Goal: Task Accomplishment & Management: Manage account settings

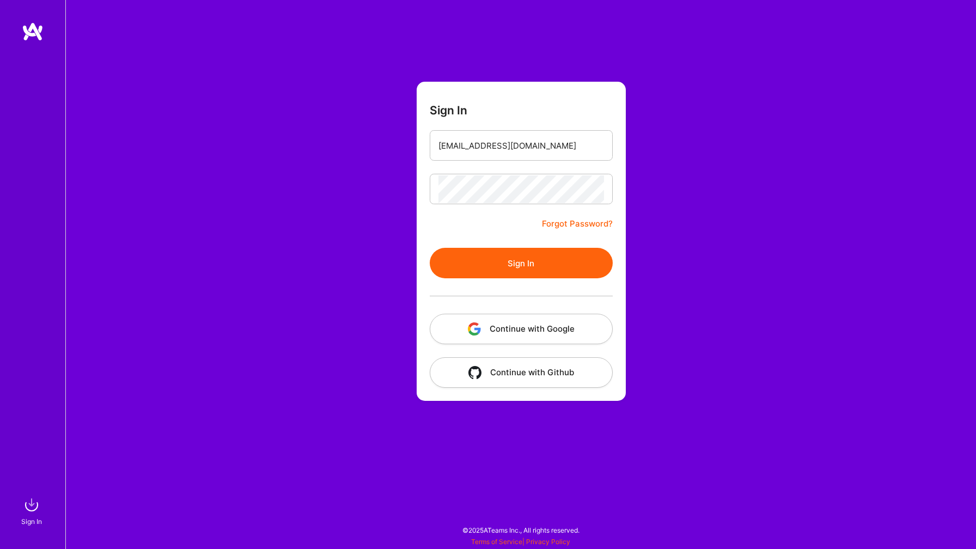
click at [476, 331] on img "button" at bounding box center [474, 329] width 13 height 13
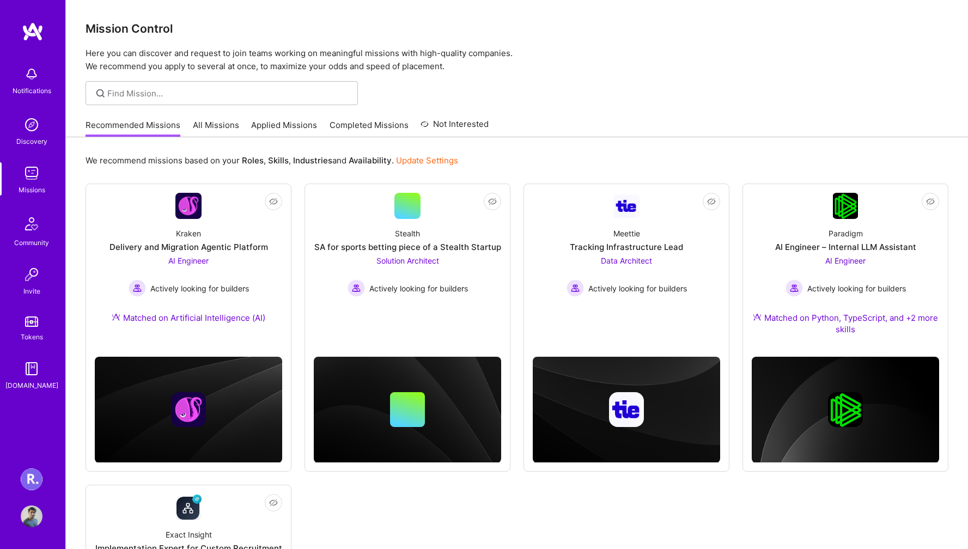
click at [32, 472] on img at bounding box center [32, 480] width 22 height 22
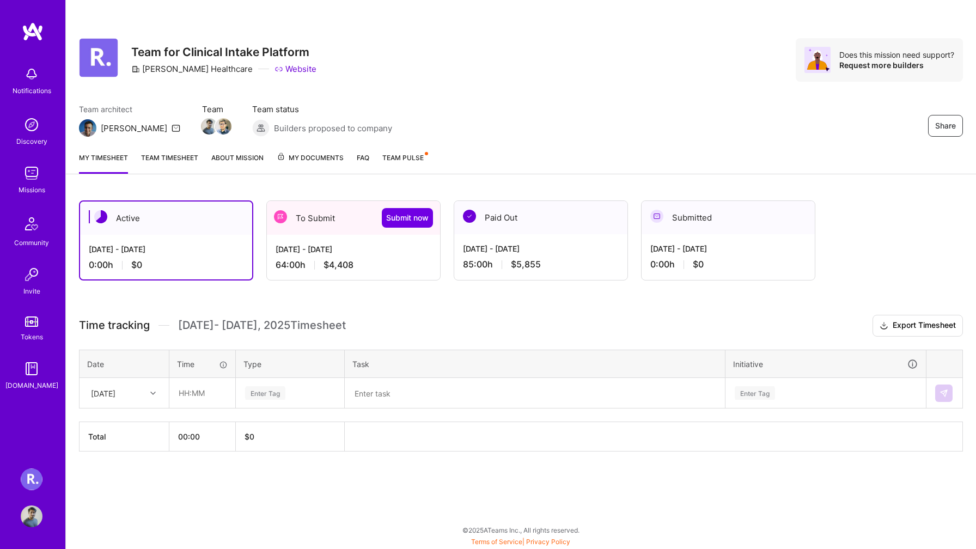
click at [261, 229] on div "Active Aug 16 - Aug 31, 2025 0:00 h $0 To Submit Submit now Aug 1 - Aug 15, 202…" at bounding box center [494, 241] width 830 height 80
click at [257, 232] on div "Active Aug 16 - Aug 31, 2025 0:00 h $0 To Submit Submit now Aug 1 - Aug 15, 202…" at bounding box center [494, 241] width 830 height 80
click at [259, 245] on div "Active Aug 16 - Aug 31, 2025 0:00 h $0 To Submit Submit now Aug 1 - Aug 15, 202…" at bounding box center [494, 241] width 830 height 80
click at [321, 260] on div "64:00 h $4,408" at bounding box center [354, 264] width 156 height 11
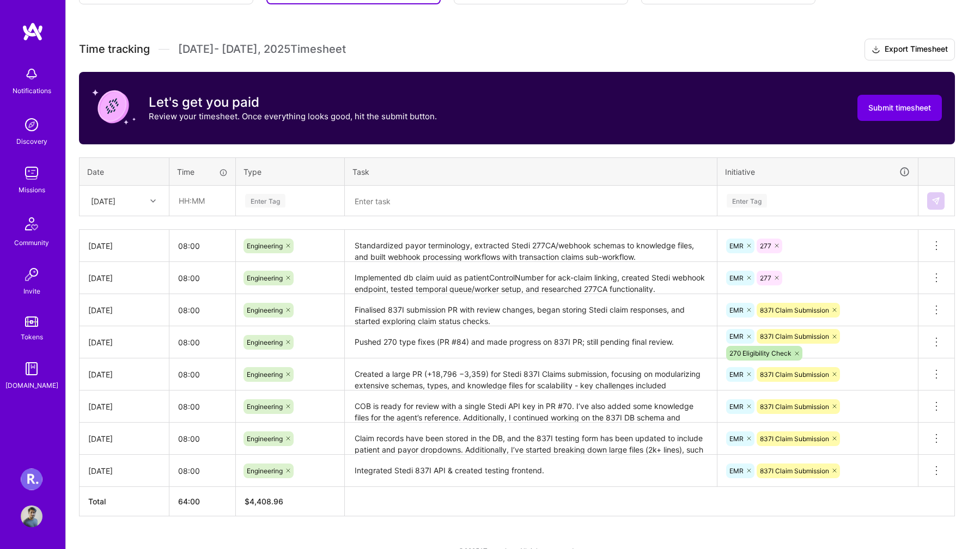
scroll to position [280, 0]
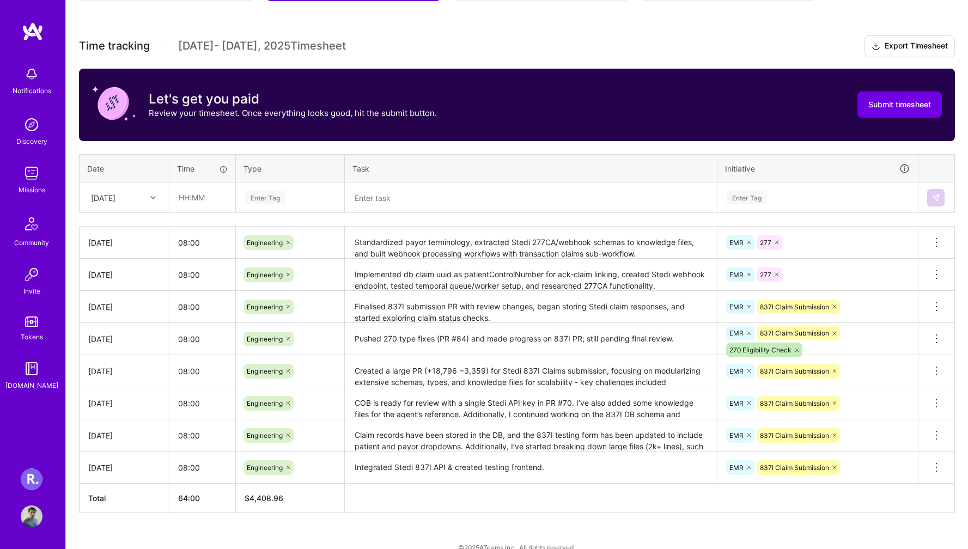
click at [147, 200] on div at bounding box center [154, 198] width 17 height 14
click at [114, 337] on div "[DATE]" at bounding box center [124, 347] width 88 height 20
click at [135, 200] on div "[DATE]" at bounding box center [116, 198] width 60 height 18
click at [117, 350] on div "[DATE]" at bounding box center [124, 347] width 88 height 20
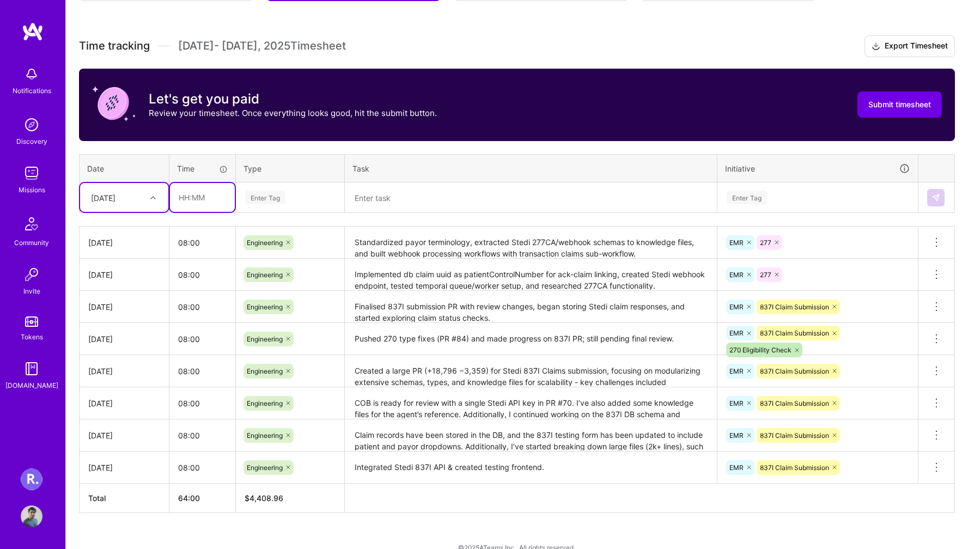
click at [207, 195] on input "text" at bounding box center [202, 197] width 65 height 29
type input "08:00"
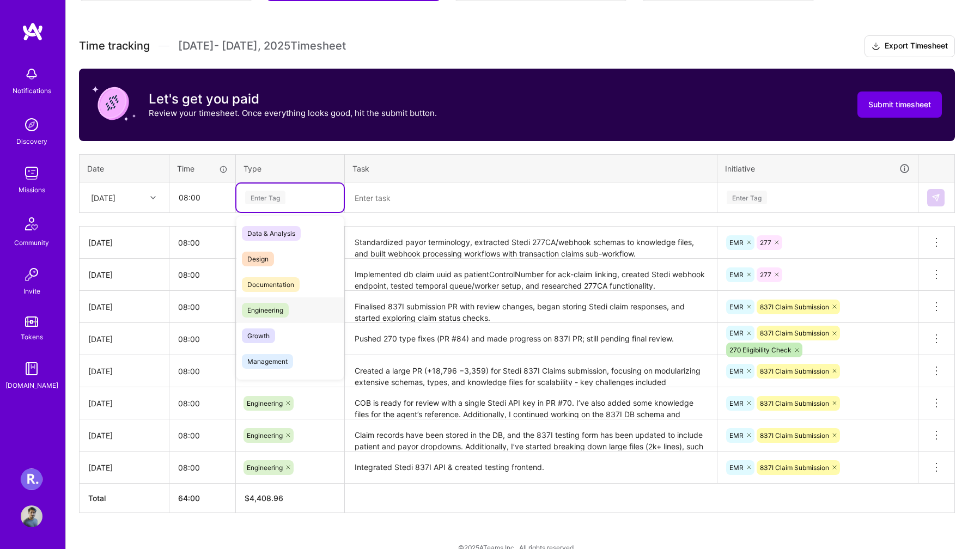
click at [263, 314] on span "Engineering" at bounding box center [265, 310] width 47 height 15
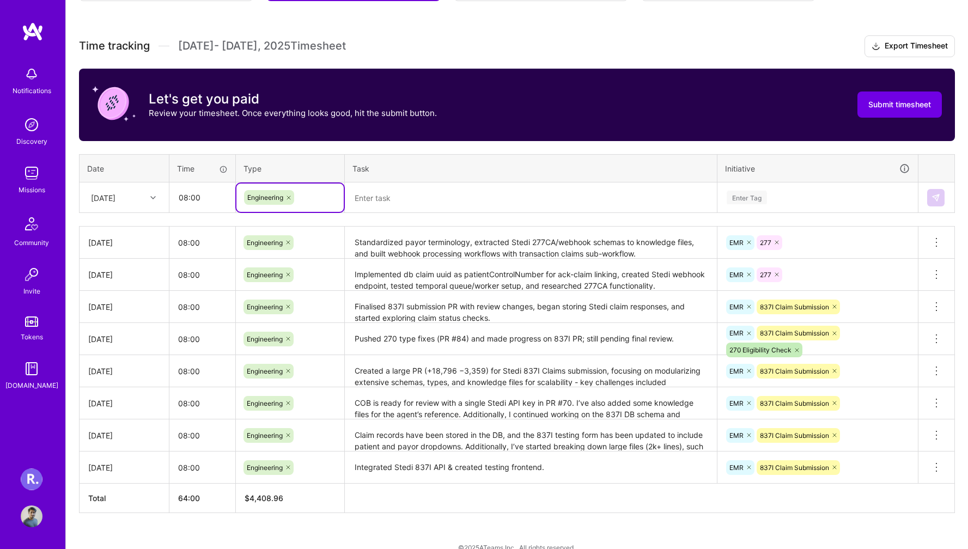
click at [375, 205] on textarea at bounding box center [531, 198] width 370 height 28
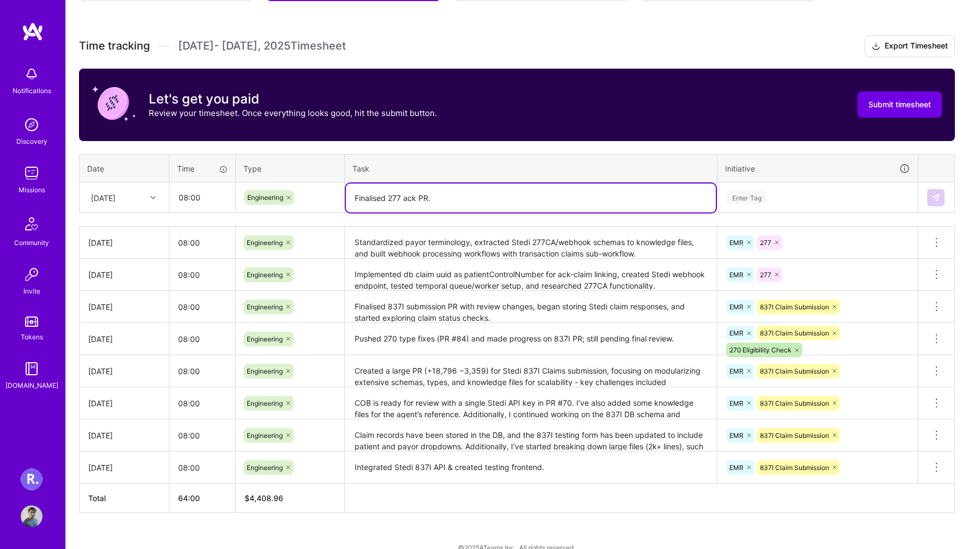
type textarea "Finalised 277 ack PR."
click at [738, 195] on div "Enter Tag" at bounding box center [747, 197] width 40 height 17
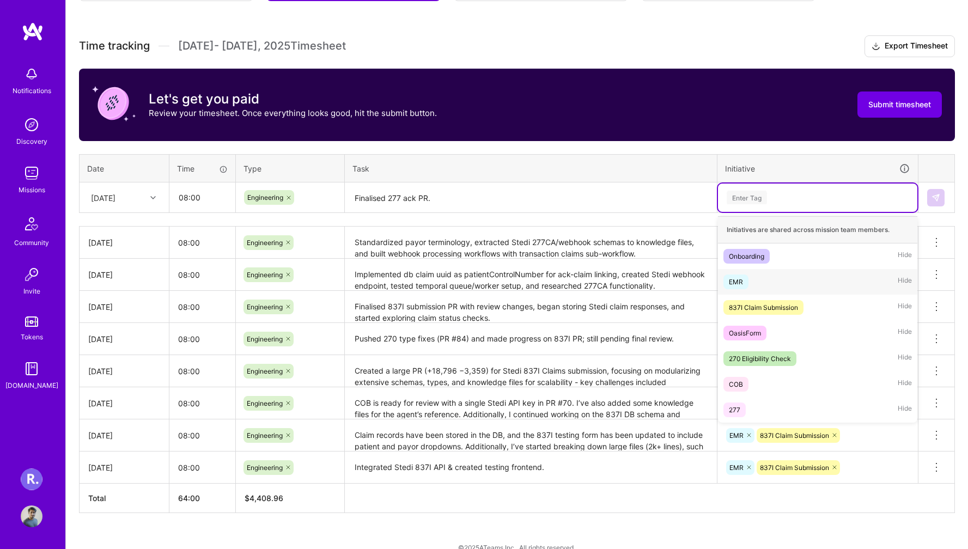
click at [748, 281] on span "EMR" at bounding box center [736, 282] width 25 height 15
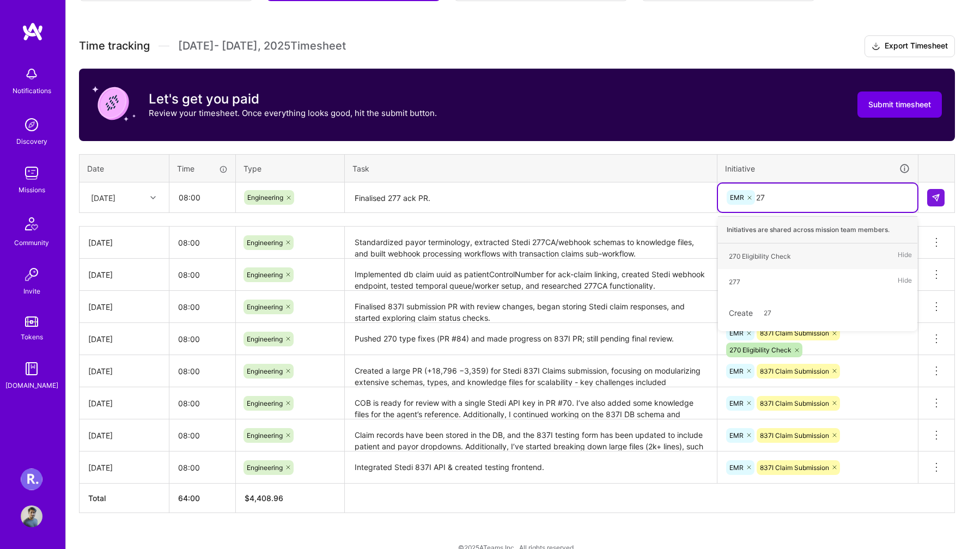
type input "277"
click at [743, 258] on span "277" at bounding box center [735, 256] width 22 height 15
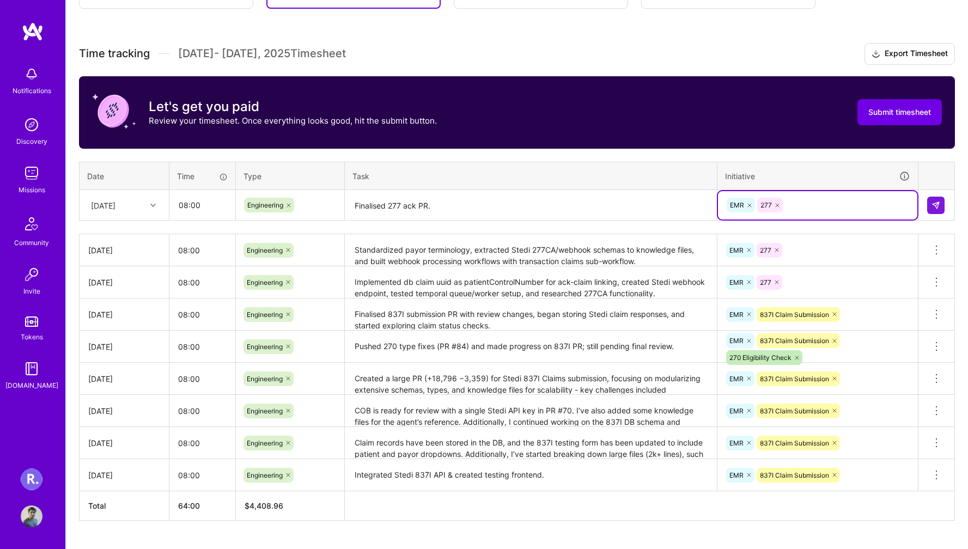
scroll to position [271, 0]
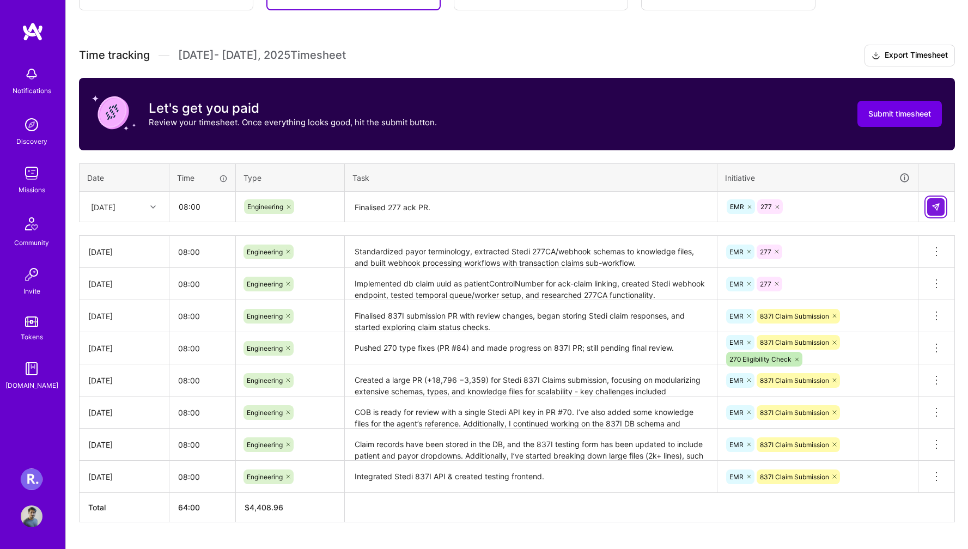
click at [935, 203] on img at bounding box center [936, 207] width 9 height 9
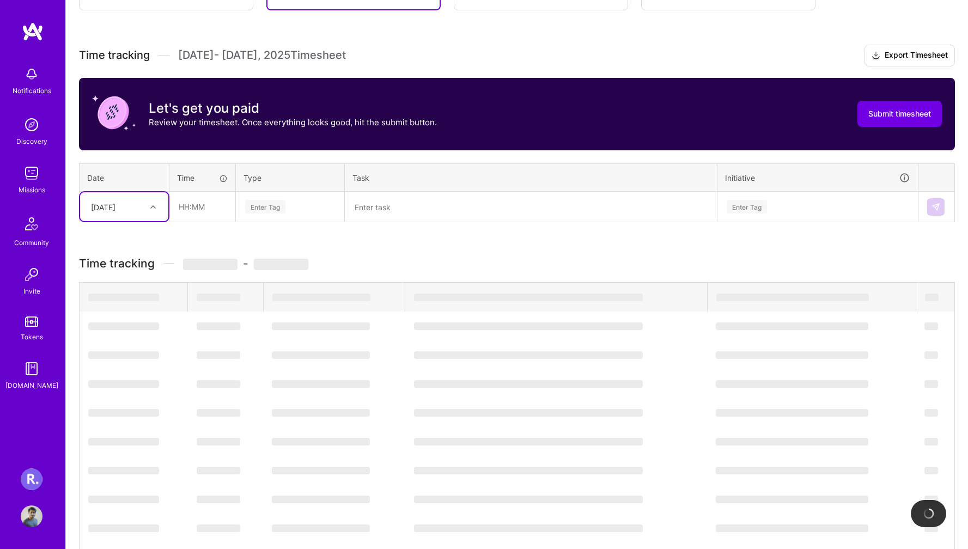
click at [139, 207] on div "[DATE]" at bounding box center [116, 207] width 60 height 18
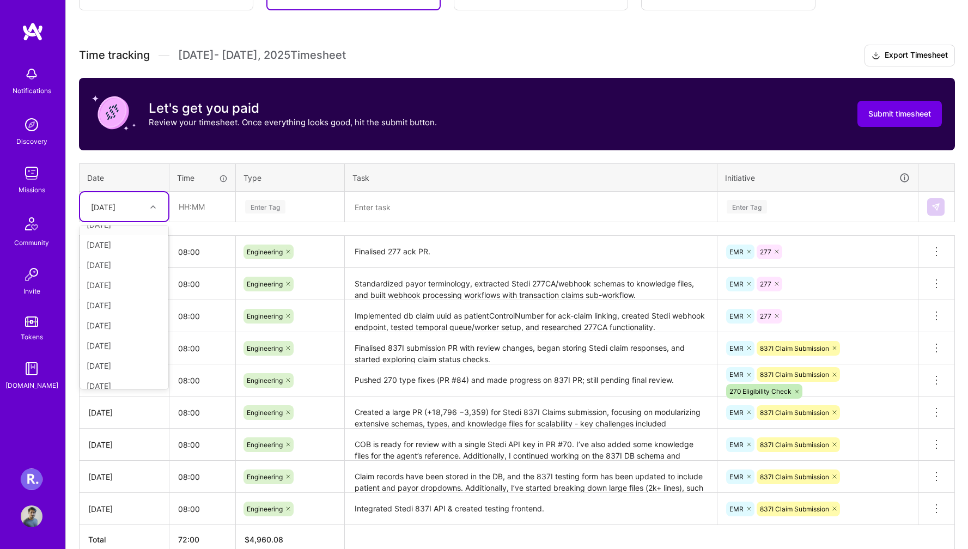
scroll to position [15, 0]
click at [105, 342] on div "[DATE]" at bounding box center [124, 343] width 88 height 20
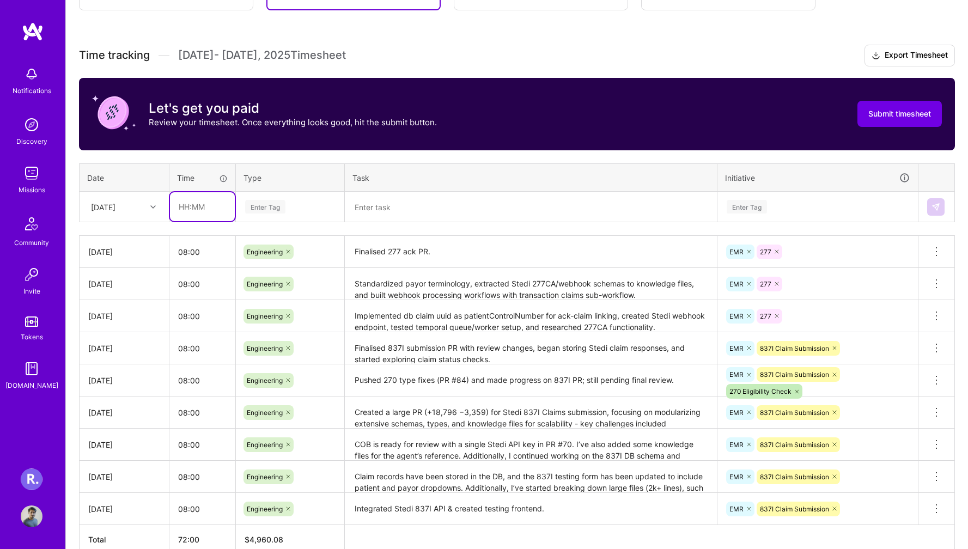
click at [203, 201] on input "text" at bounding box center [202, 206] width 65 height 29
type input "08:00"
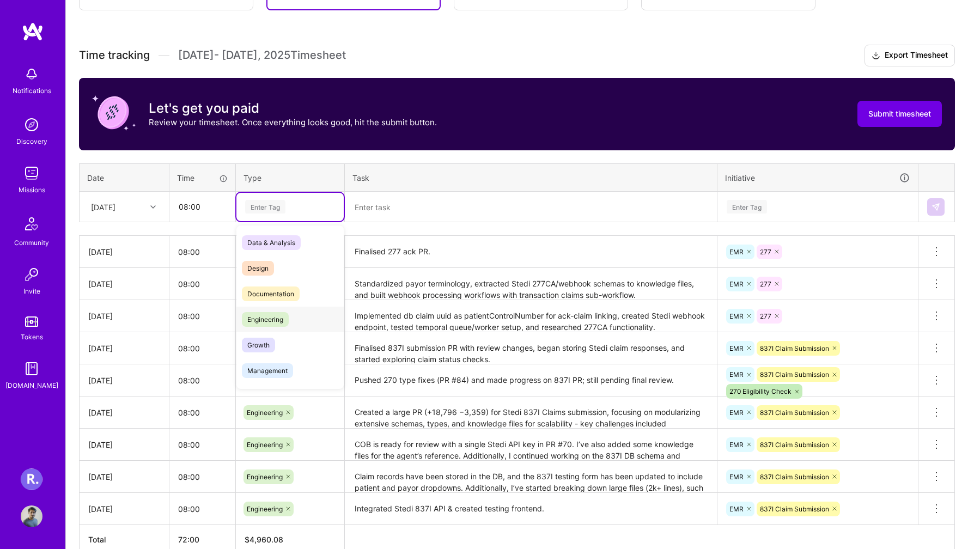
click at [269, 318] on span "Engineering" at bounding box center [265, 319] width 47 height 15
click at [477, 250] on textarea "Finalised 277 ack PR." at bounding box center [531, 252] width 370 height 30
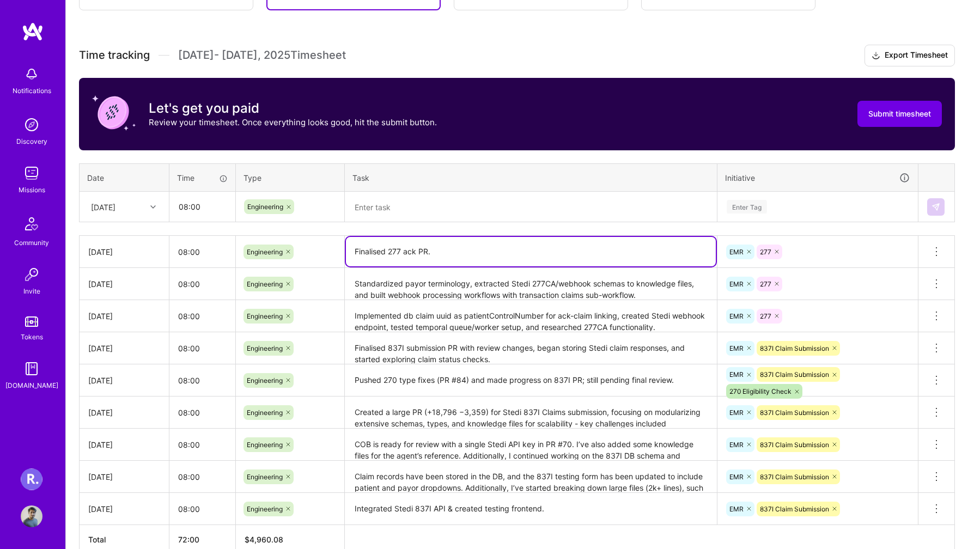
click at [136, 258] on td "[DATE]" at bounding box center [125, 252] width 90 height 32
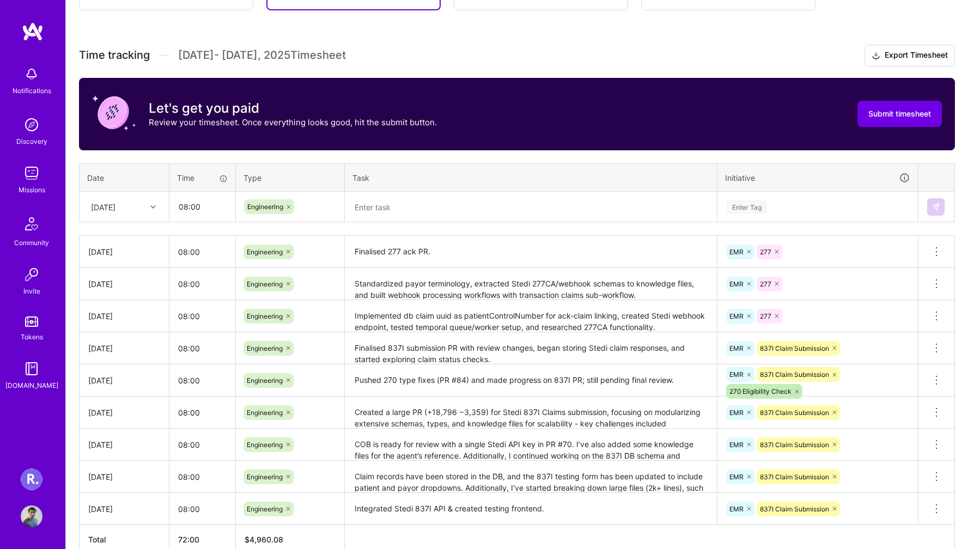
click at [141, 252] on div "[DATE]" at bounding box center [124, 251] width 72 height 11
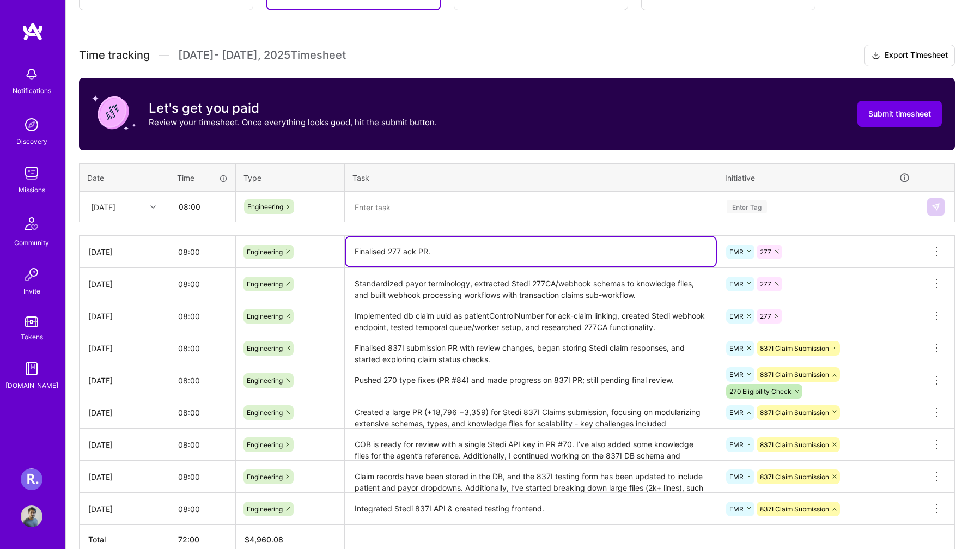
drag, startPoint x: 525, startPoint y: 250, endPoint x: 331, endPoint y: 247, distance: 193.5
click at [331, 247] on tr "Wed, Aug 13 08:00 Engineering Finalised 277 ack PR. EMR 277 Delete row" at bounding box center [518, 252] width 876 height 32
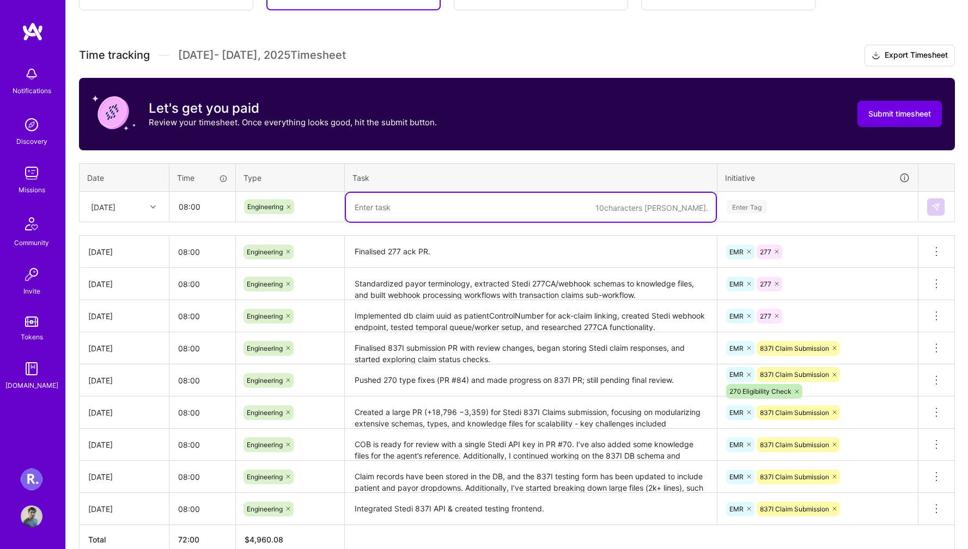
click at [390, 205] on textarea at bounding box center [531, 207] width 370 height 29
paste textarea "Finalised 277 ack PR."
type textarea "Finalised 277 ack PR."
click at [742, 208] on div "Enter Tag" at bounding box center [747, 206] width 40 height 17
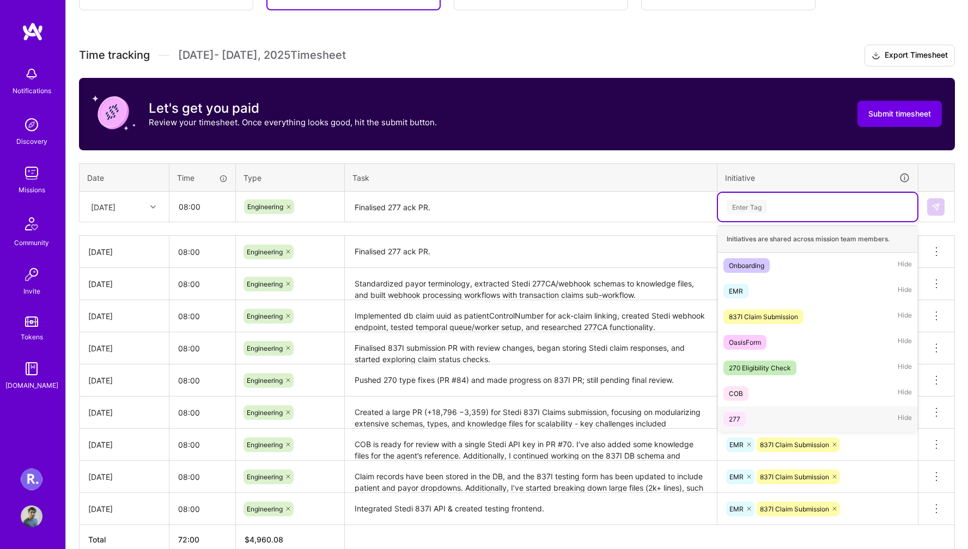
click at [733, 421] on div "277" at bounding box center [734, 419] width 11 height 11
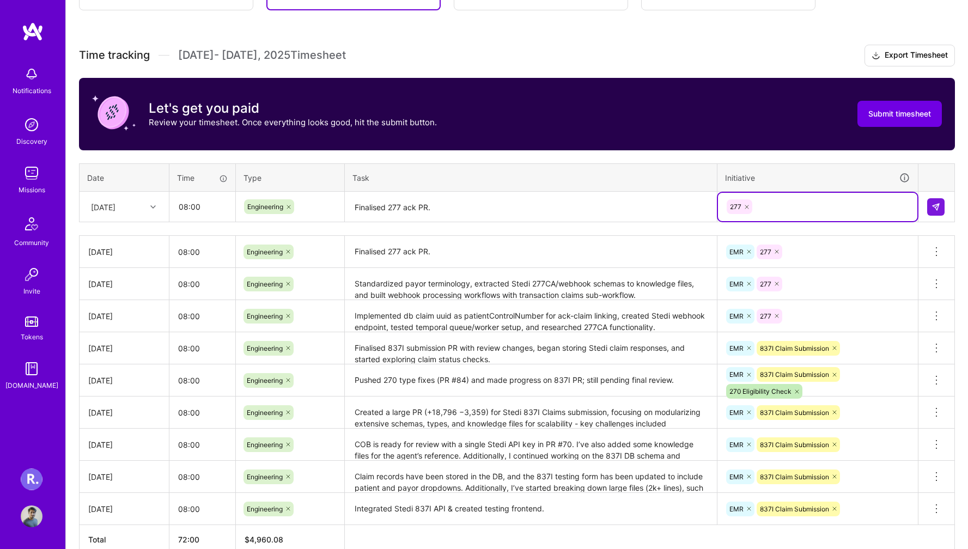
click at [499, 257] on textarea "Finalised 277 ack PR." at bounding box center [531, 252] width 370 height 31
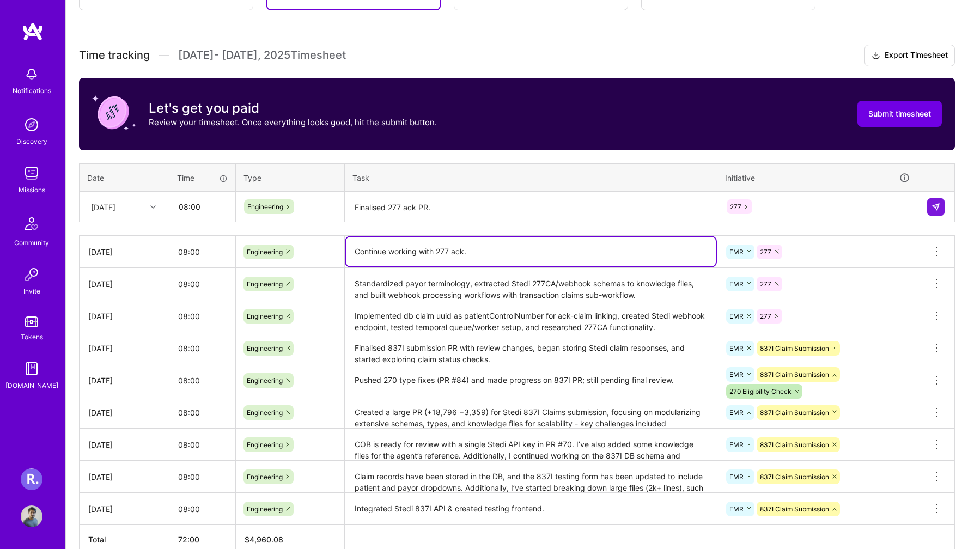
type textarea "Continue working with 277 ack."
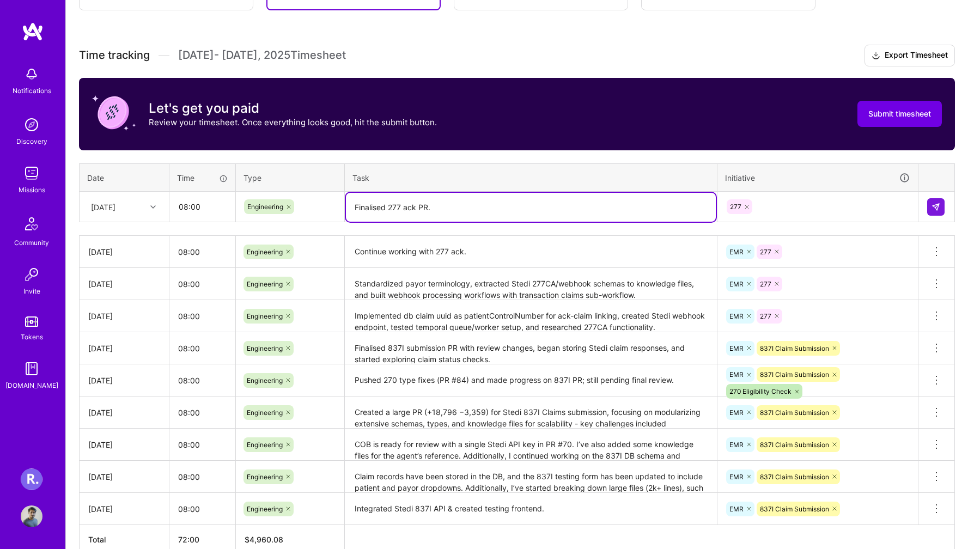
click at [453, 208] on textarea "Finalised 277 ack PR." at bounding box center [531, 207] width 370 height 29
type textarea "Finalised 277 ack."
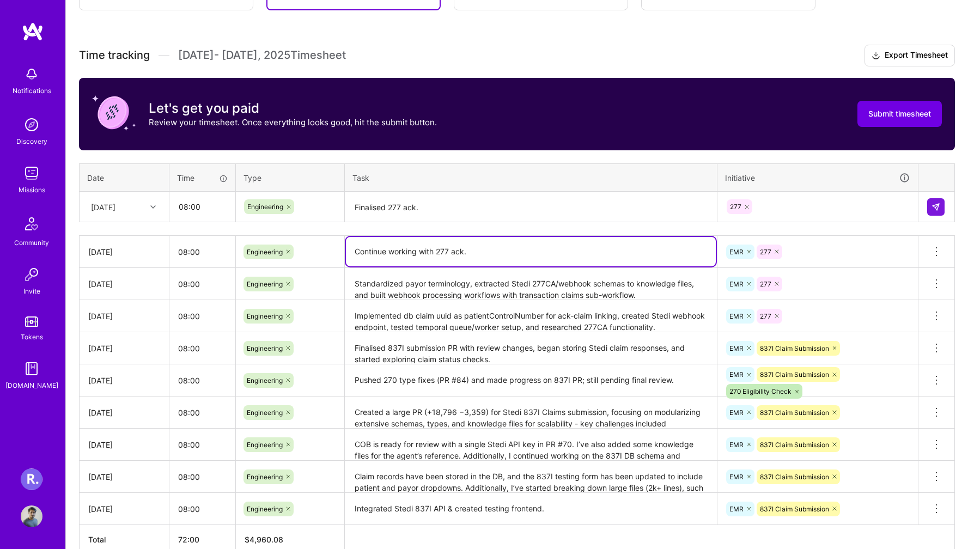
click at [487, 253] on textarea "Continue working with 277 ack." at bounding box center [531, 251] width 370 height 29
type textarea "Continue working with 277 ack."
click at [475, 224] on div "Time tracking Aug 1 - Aug 15 , 2025 Timesheet Export Timesheet Let's get you pa…" at bounding box center [517, 300] width 876 height 510
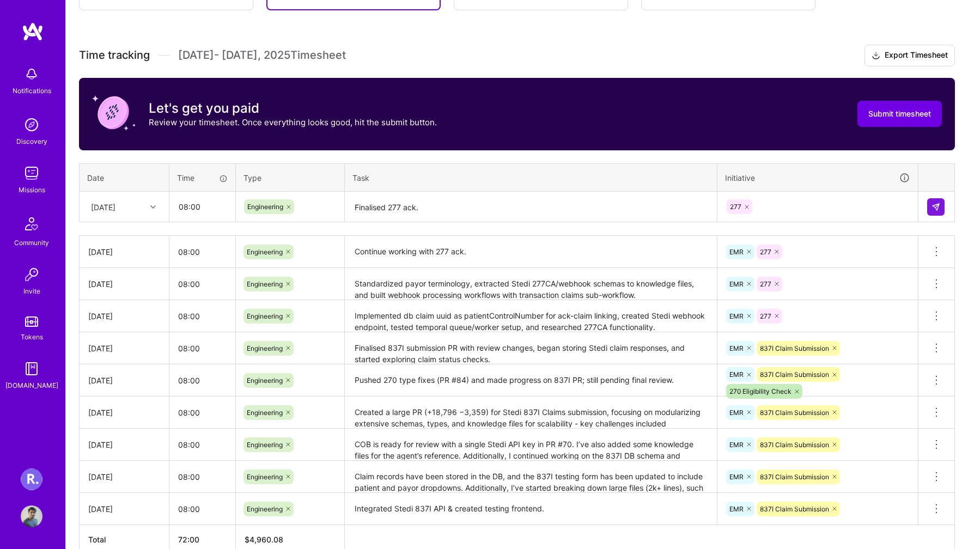
click at [464, 206] on textarea "Finalised 277 ack." at bounding box center [531, 207] width 370 height 29
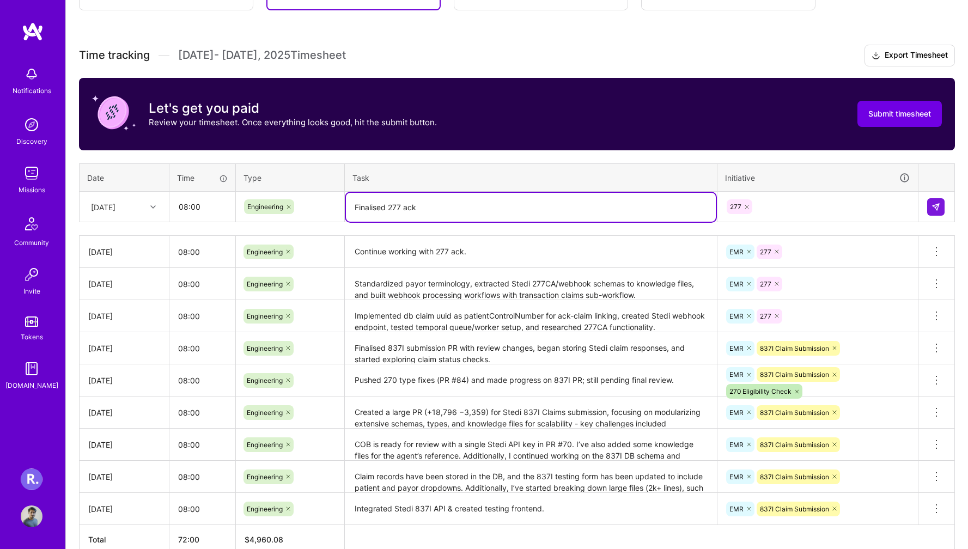
type textarea "Finalised 277 ack"
click at [463, 151] on div "Time tracking Aug 1 - Aug 15 , 2025 Timesheet Export Timesheet Let's get you pa…" at bounding box center [517, 300] width 876 height 510
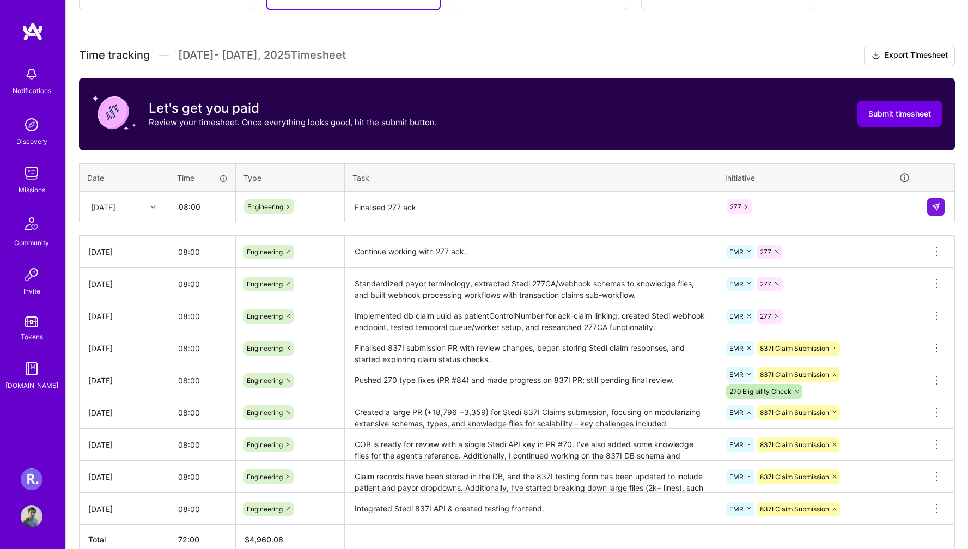
click at [827, 192] on td "277" at bounding box center [818, 207] width 201 height 31
click at [818, 202] on div "277" at bounding box center [818, 206] width 184 height 17
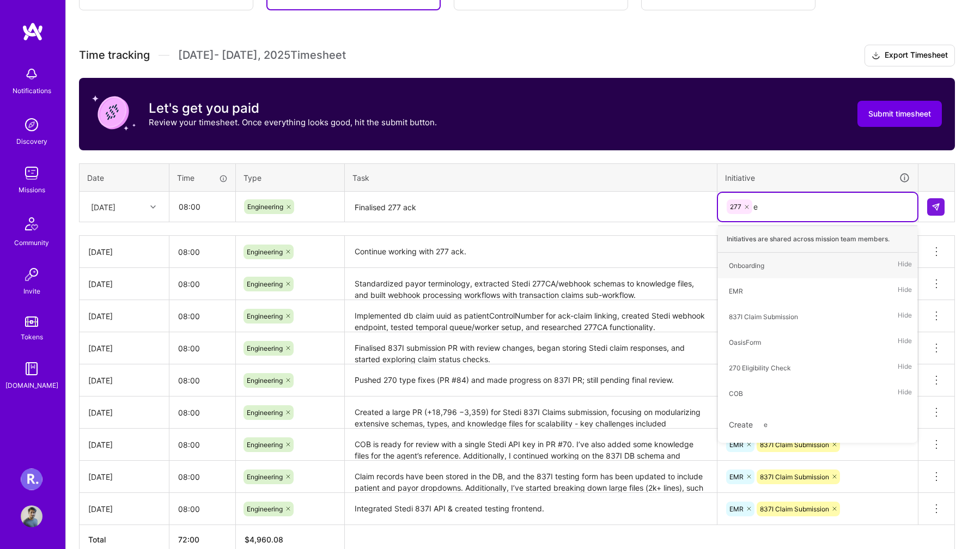
type input "em"
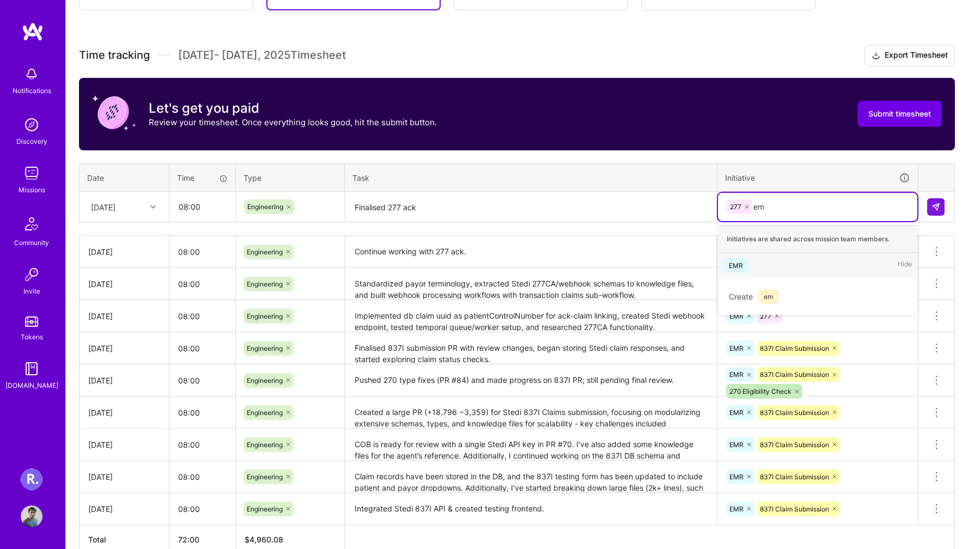
click at [776, 269] on div "EMR Hide" at bounding box center [817, 266] width 199 height 26
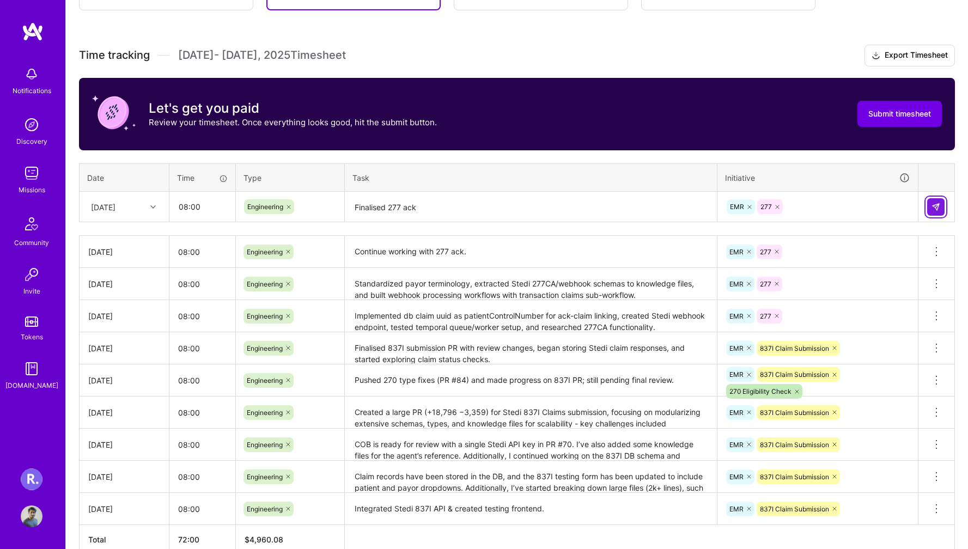
click at [935, 203] on img at bounding box center [936, 207] width 9 height 9
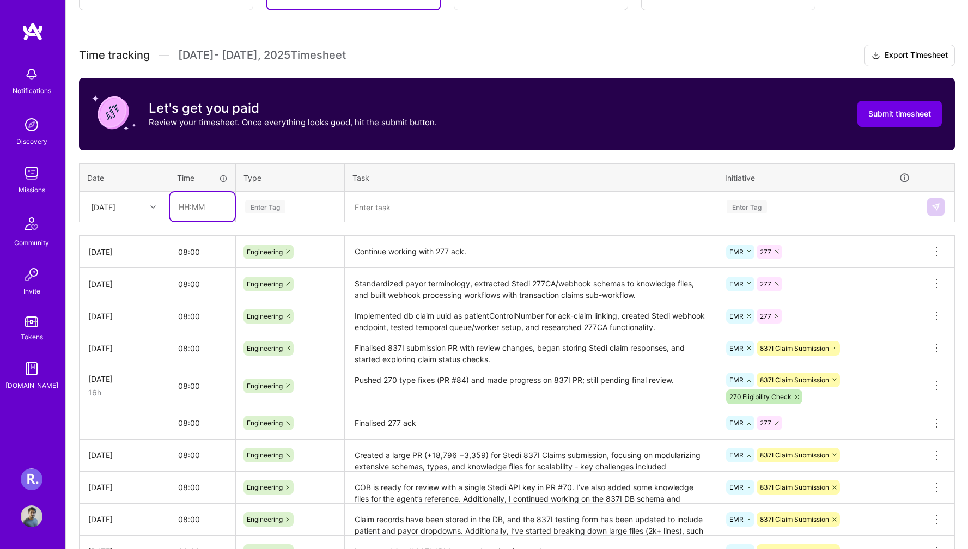
click at [190, 209] on input "text" at bounding box center [202, 206] width 65 height 29
type input "08:00"
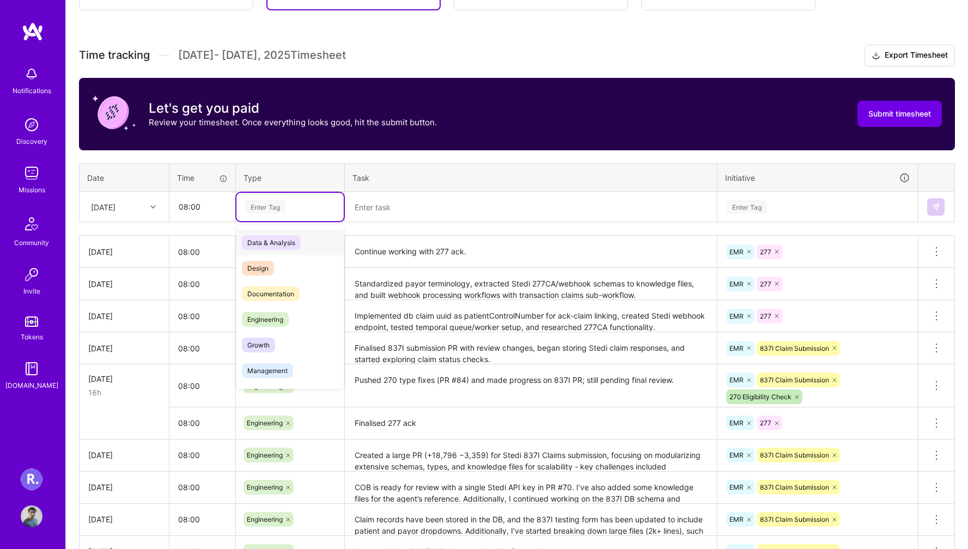
click at [287, 204] on div "Enter Tag" at bounding box center [290, 207] width 92 height 14
type input "e"
click at [281, 294] on span "Engineering" at bounding box center [265, 294] width 47 height 15
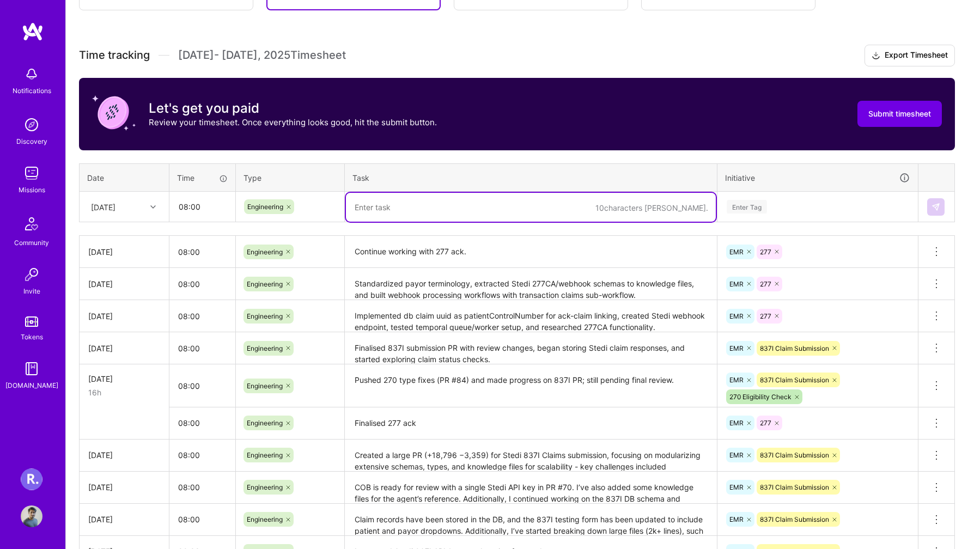
click at [378, 199] on textarea at bounding box center [531, 207] width 370 height 29
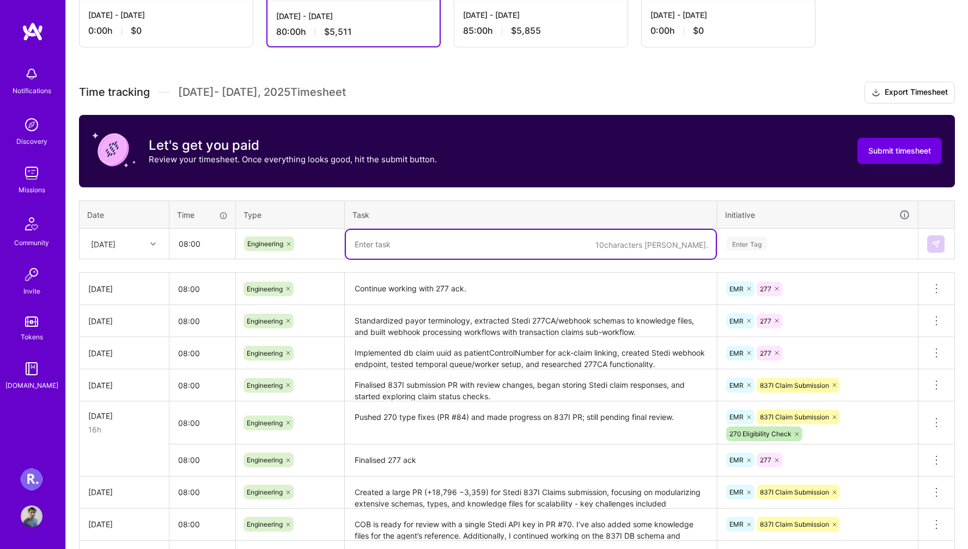
scroll to position [235, 0]
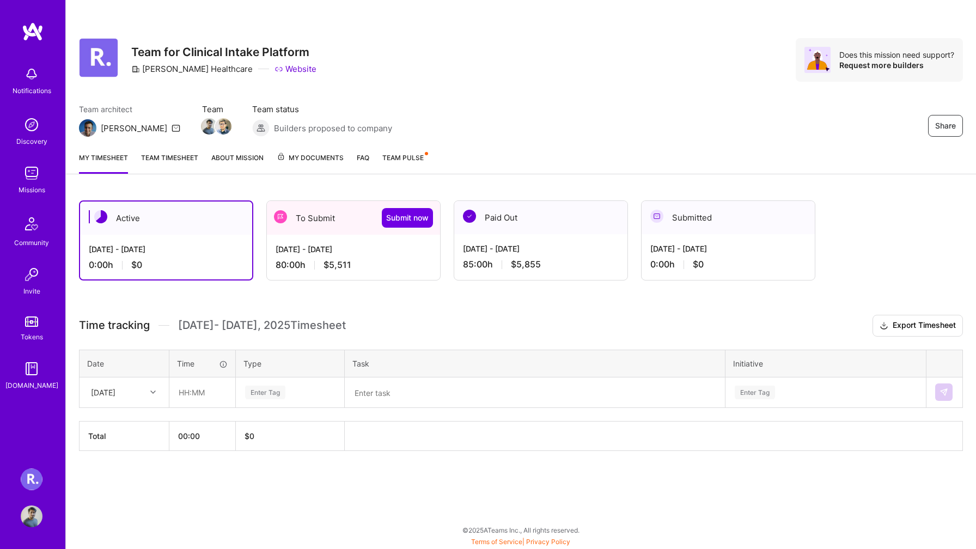
click at [343, 256] on div "[DATE] - [DATE] 80:00 h $5,511" at bounding box center [353, 257] width 173 height 45
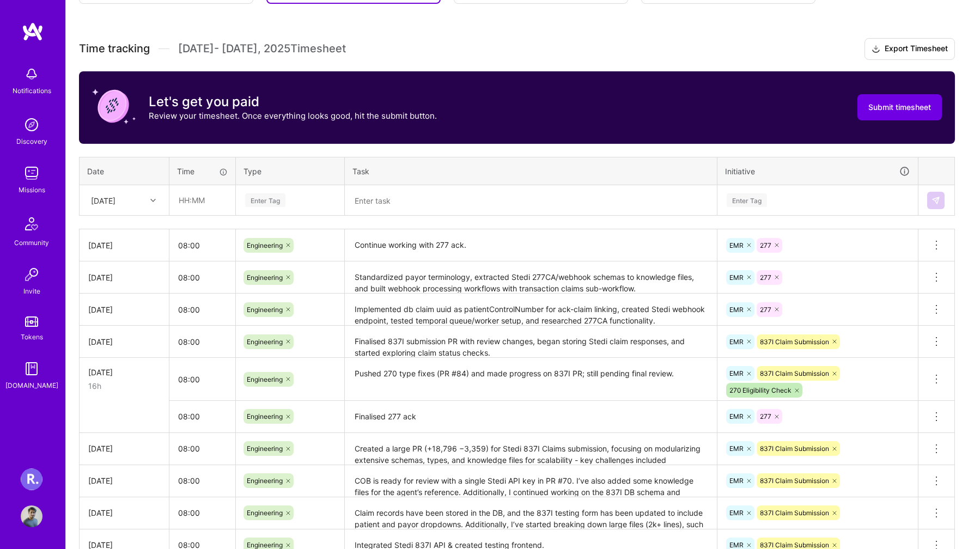
scroll to position [301, 0]
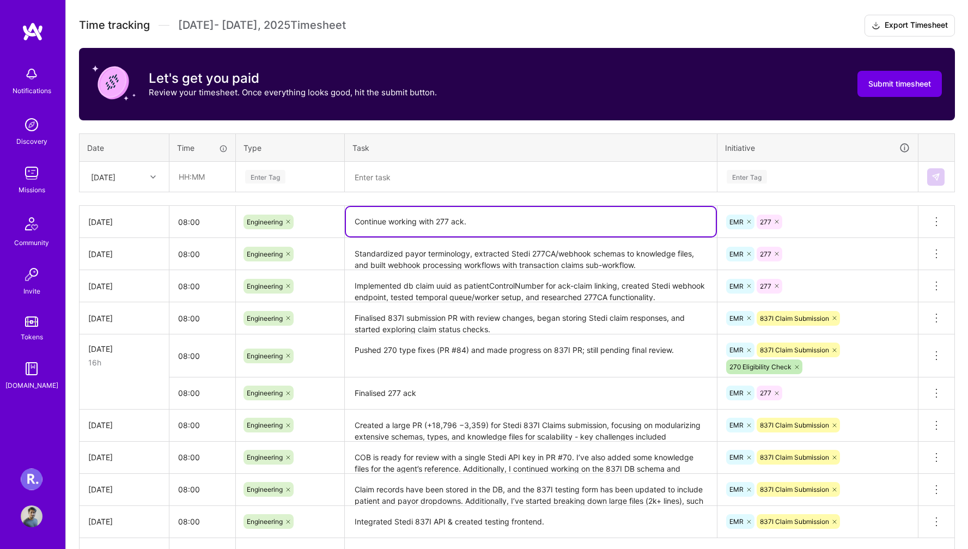
drag, startPoint x: 360, startPoint y: 221, endPoint x: 485, endPoint y: 220, distance: 125.3
click at [485, 220] on textarea "Continue working with 277 ack." at bounding box center [531, 221] width 370 height 29
drag, startPoint x: 348, startPoint y: 222, endPoint x: 556, endPoint y: 224, distance: 208.2
click at [556, 224] on textarea "Continue working with 277 ack." at bounding box center [531, 221] width 370 height 29
click at [940, 395] on icon at bounding box center [936, 393] width 13 height 13
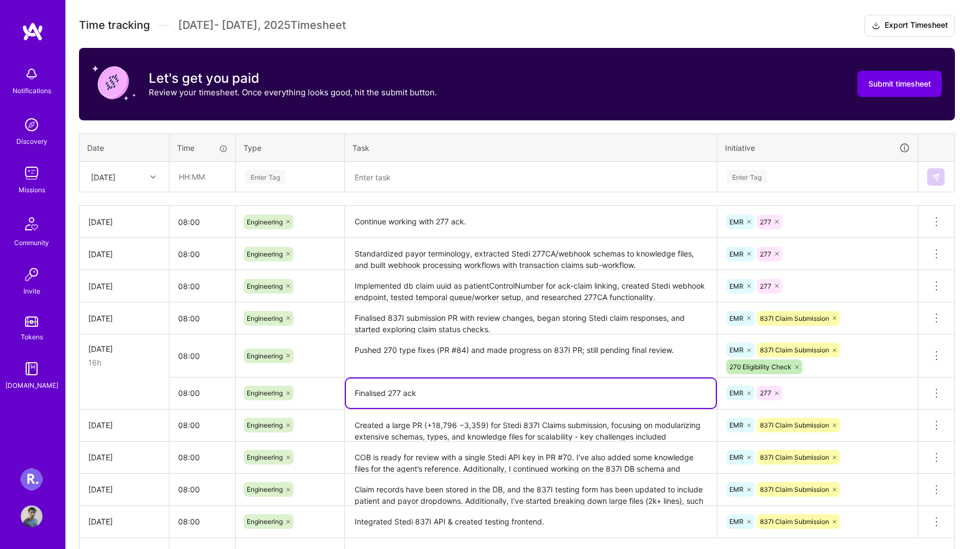
drag, startPoint x: 349, startPoint y: 394, endPoint x: 462, endPoint y: 392, distance: 113.4
click at [462, 392] on textarea "Finalised 277 ack" at bounding box center [531, 393] width 370 height 29
click at [943, 392] on button at bounding box center [937, 394] width 36 height 32
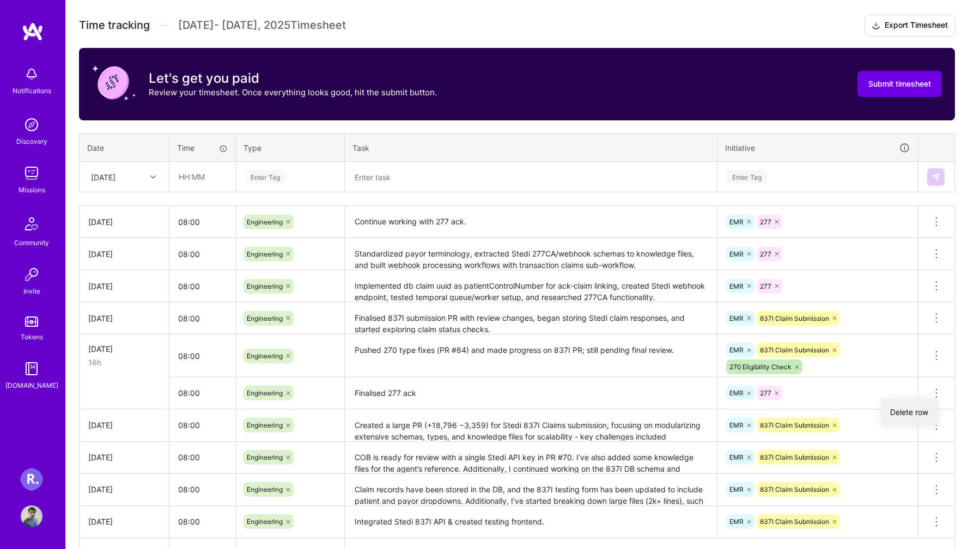
click at [923, 411] on button "Delete row" at bounding box center [910, 412] width 57 height 27
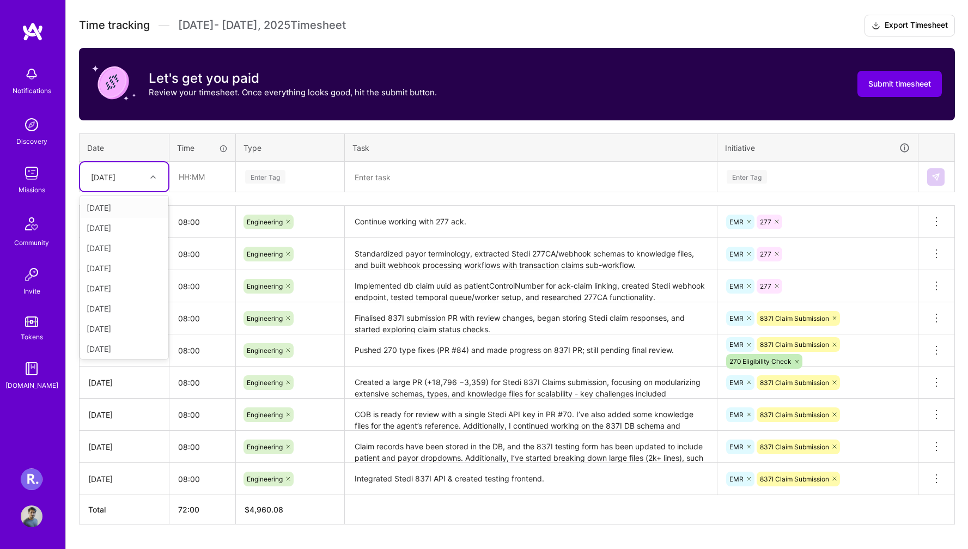
click at [132, 180] on div "[DATE]" at bounding box center [116, 177] width 60 height 18
click at [120, 326] on div "[DATE]" at bounding box center [124, 327] width 88 height 20
click at [209, 171] on input "text" at bounding box center [202, 176] width 65 height 29
type input "08:00"
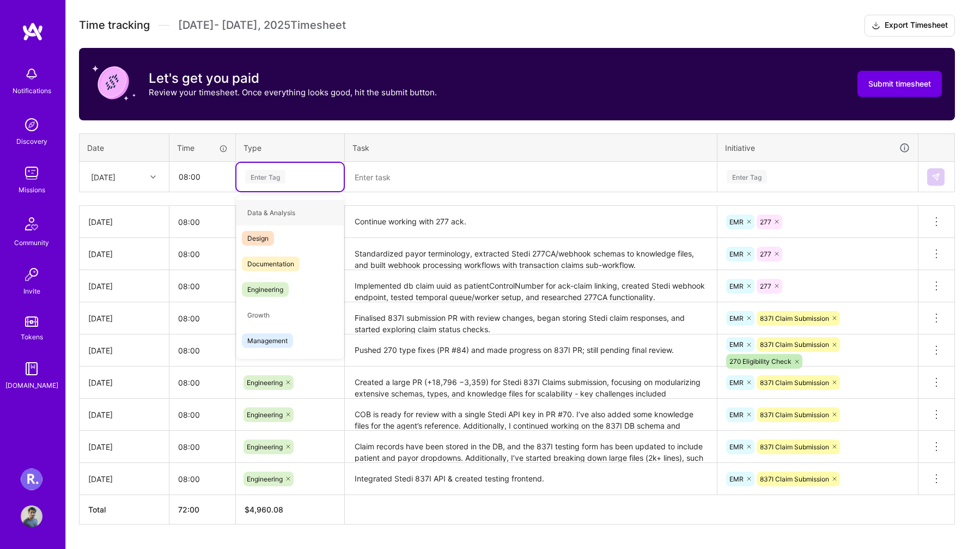
type input "e"
click at [269, 260] on span "Engineering" at bounding box center [265, 264] width 47 height 15
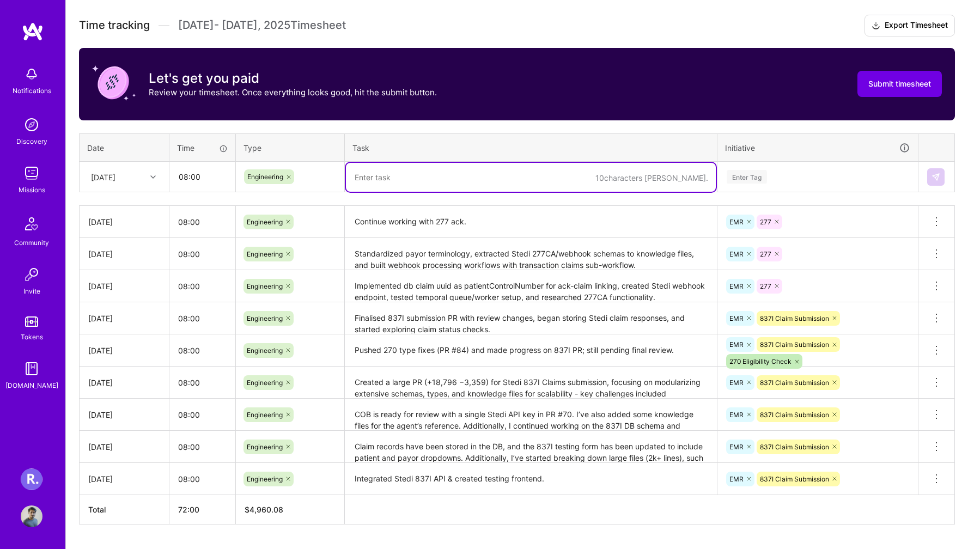
click at [402, 181] on textarea at bounding box center [531, 177] width 370 height 29
paste textarea "Finalised 277 ack"
type textarea "Finalised 277 ack"
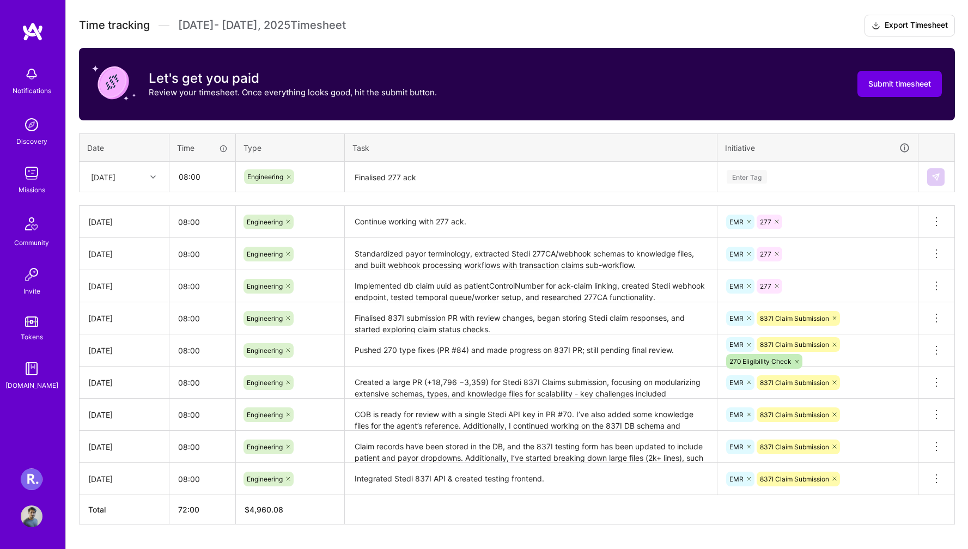
click at [527, 128] on div "Time tracking [DATE] - [DATE] Timesheet Export Timesheet Let's get you paid Rev…" at bounding box center [517, 270] width 876 height 510
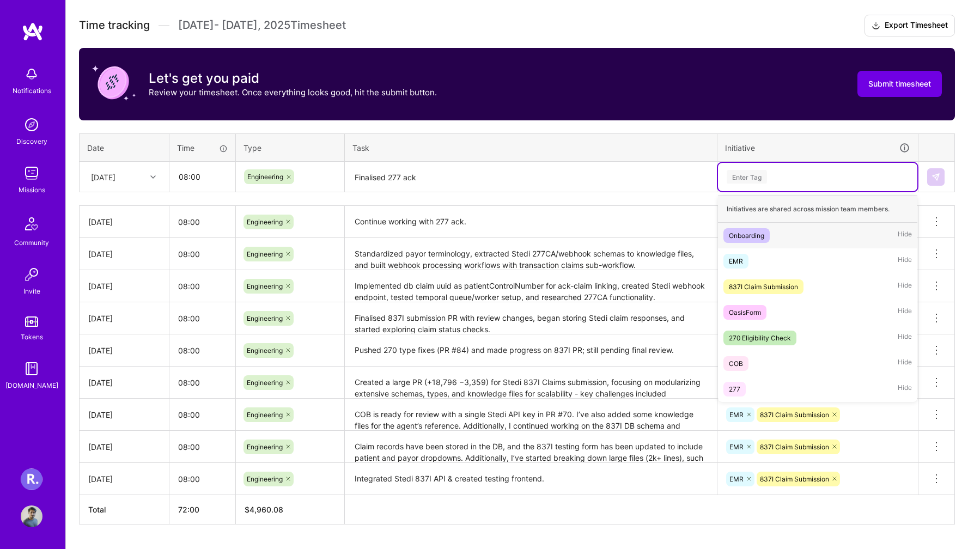
click at [745, 187] on div "Enter Tag" at bounding box center [817, 177] width 199 height 28
click at [743, 381] on div "277 Hide" at bounding box center [817, 390] width 199 height 26
click at [757, 177] on div "277" at bounding box center [818, 176] width 184 height 17
click at [744, 256] on span "EMR" at bounding box center [736, 261] width 25 height 15
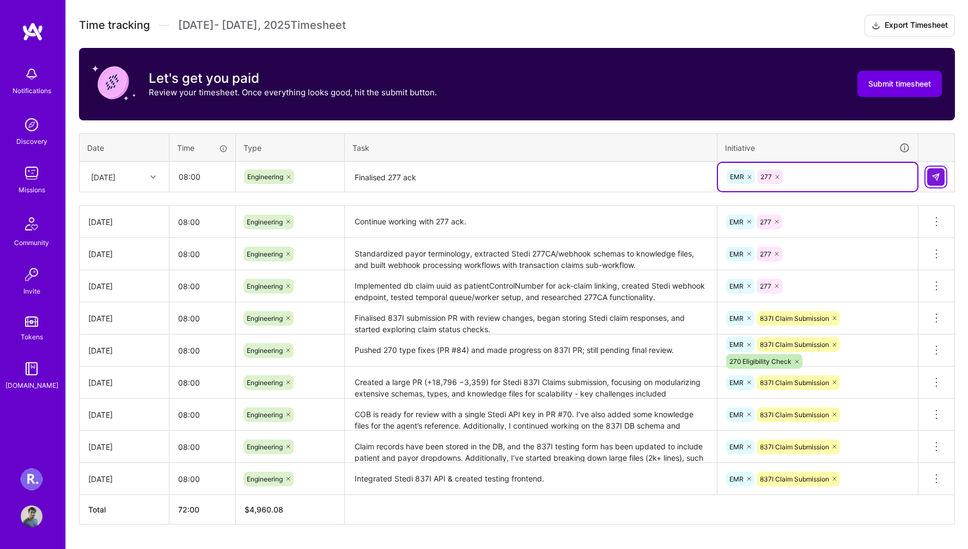
click at [939, 178] on img at bounding box center [936, 177] width 9 height 9
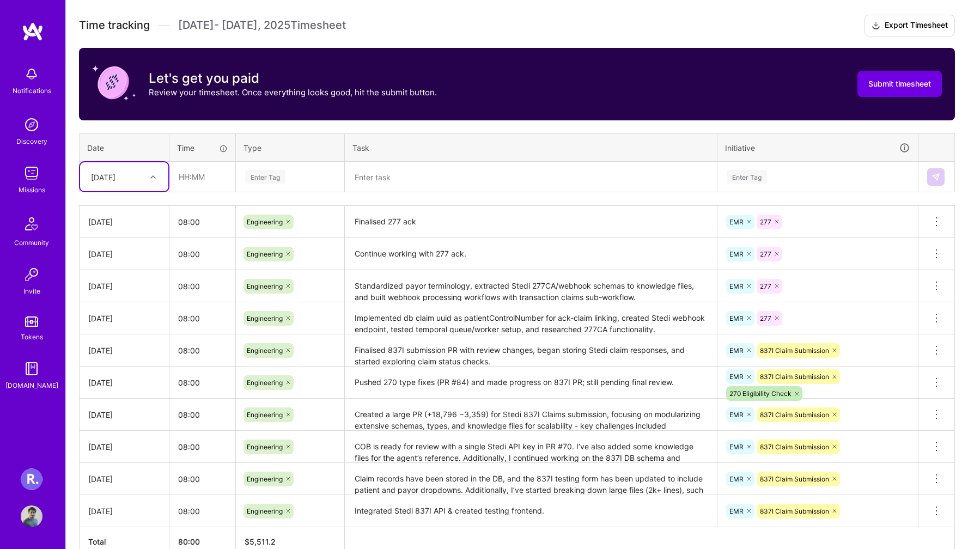
click at [415, 184] on textarea at bounding box center [531, 177] width 370 height 29
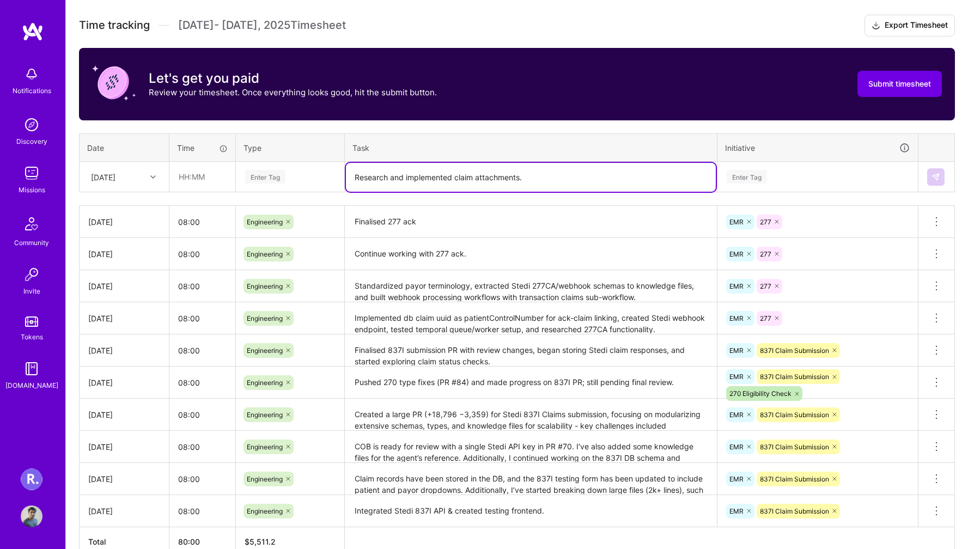
click at [415, 176] on textarea "Research and implemented claim attachments." at bounding box center [531, 177] width 370 height 29
click at [388, 181] on textarea "Research and started claim attachments." at bounding box center [531, 177] width 370 height 29
click at [440, 177] on textarea "Researched and started claim attachments." at bounding box center [531, 177] width 370 height 29
type textarea "Researched and started implementing claim attachments."
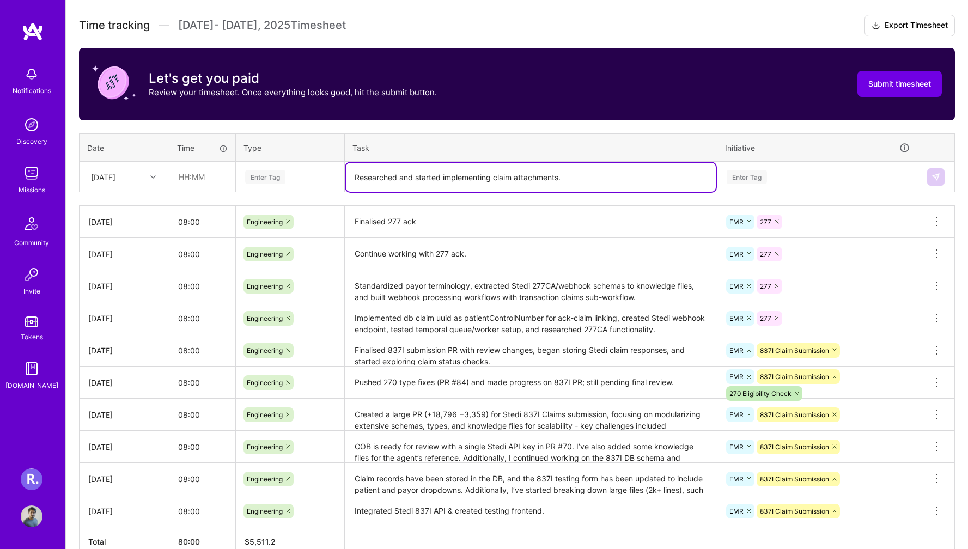
click at [146, 175] on div at bounding box center [154, 177] width 17 height 14
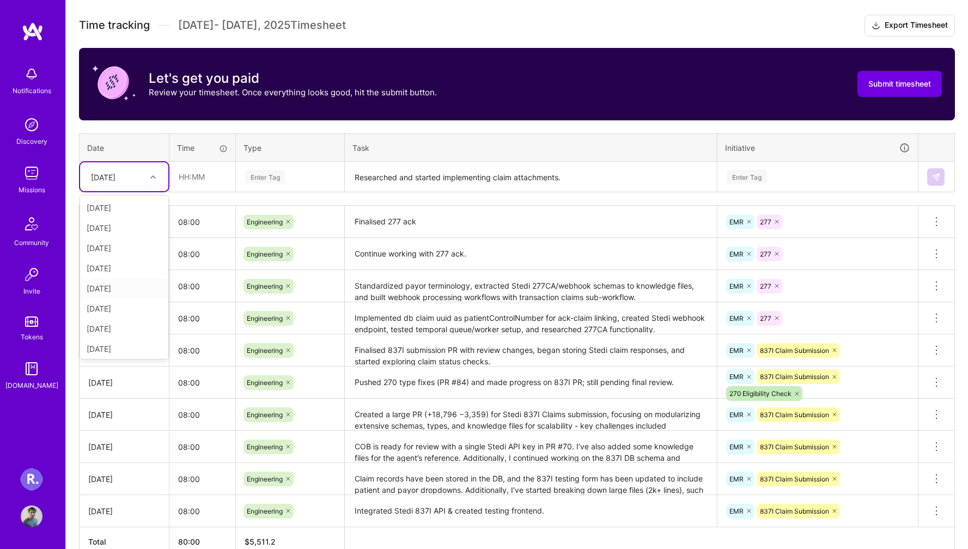
type input "15"
click at [134, 204] on div "[DATE]" at bounding box center [124, 208] width 88 height 20
click at [200, 171] on input "text" at bounding box center [202, 176] width 65 height 29
type input "08:00"
click at [275, 178] on div "Enter Tag" at bounding box center [265, 176] width 40 height 17
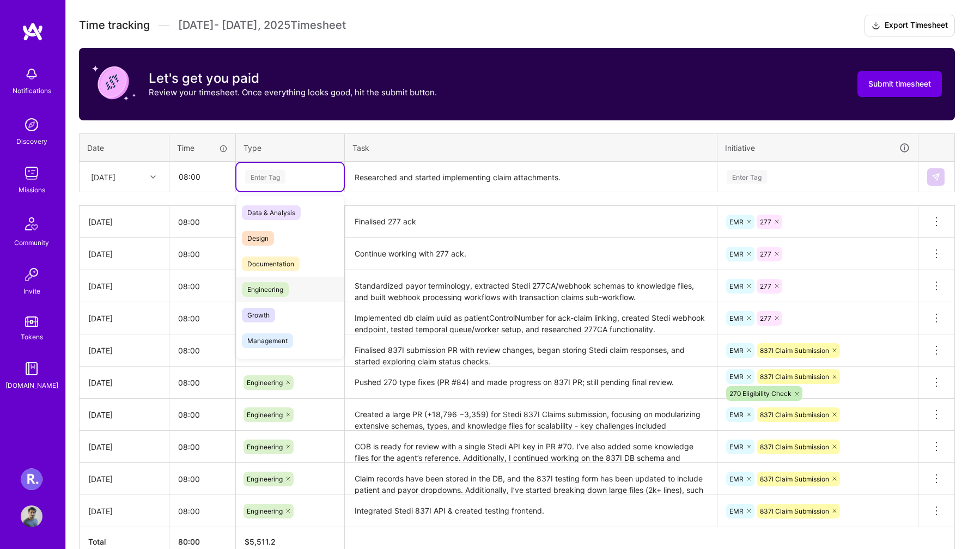
click at [278, 280] on div "Engineering" at bounding box center [289, 290] width 107 height 26
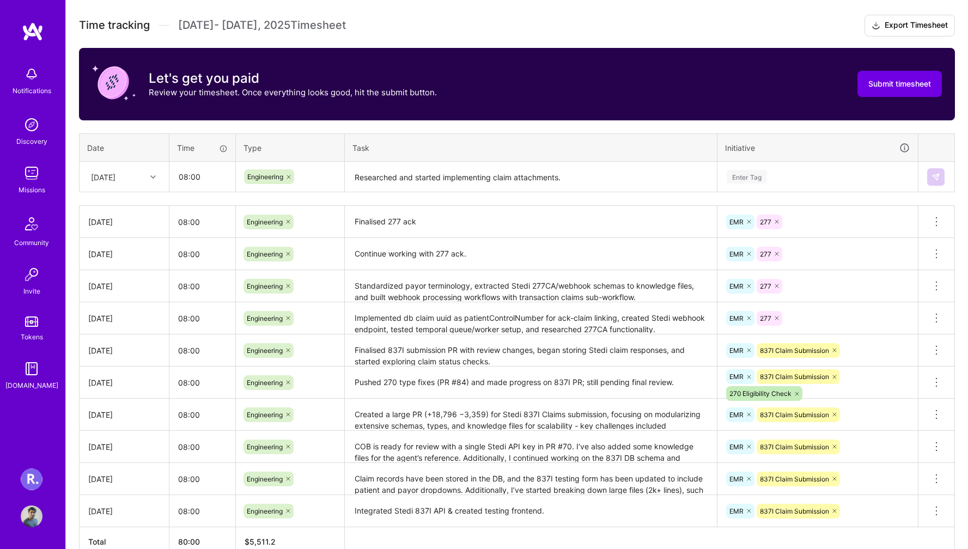
click at [406, 129] on div "Time tracking [DATE] - [DATE] Timesheet Export Timesheet Let's get you paid Rev…" at bounding box center [517, 286] width 876 height 542
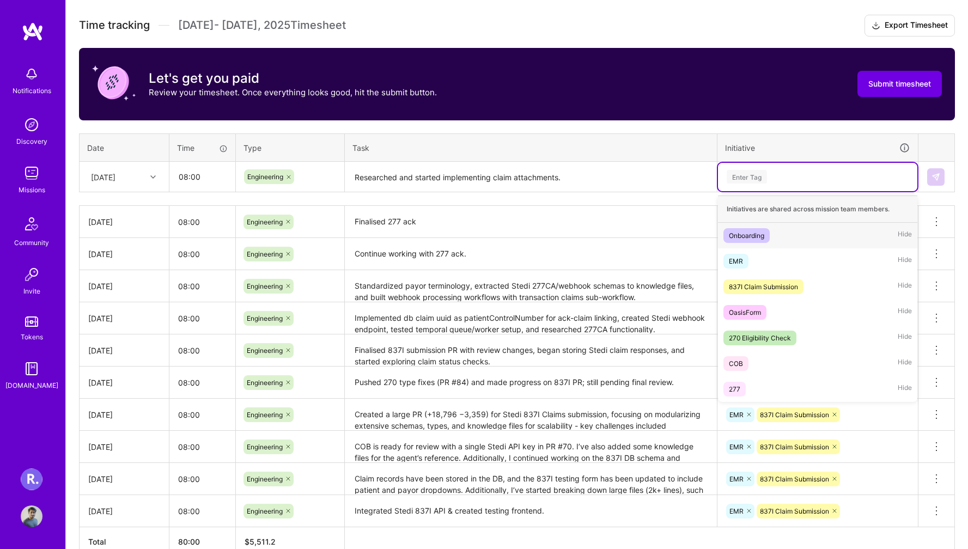
click at [730, 167] on div "Enter Tag" at bounding box center [817, 177] width 199 height 28
click at [762, 254] on div "EMR Hide" at bounding box center [817, 261] width 199 height 26
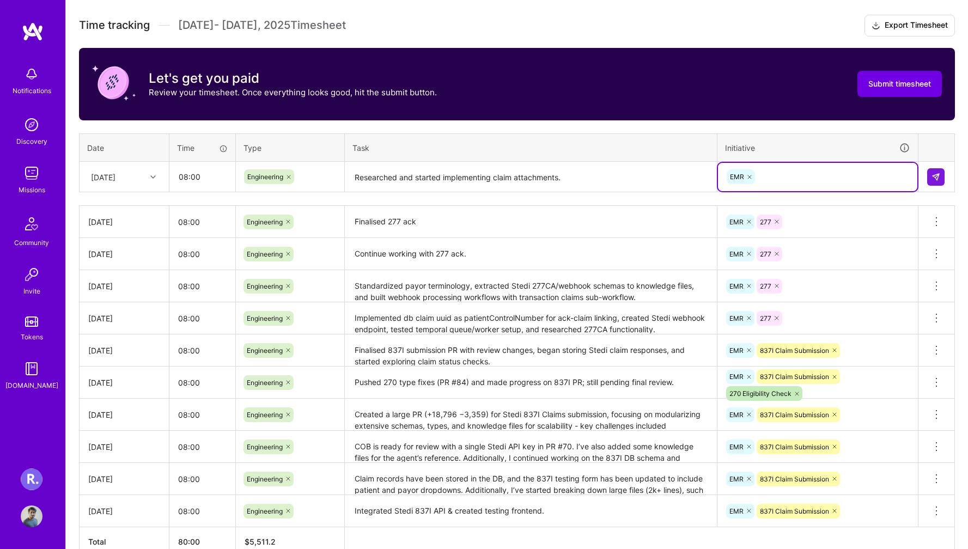
click at [784, 159] on th "Initiative" at bounding box center [818, 148] width 201 height 28
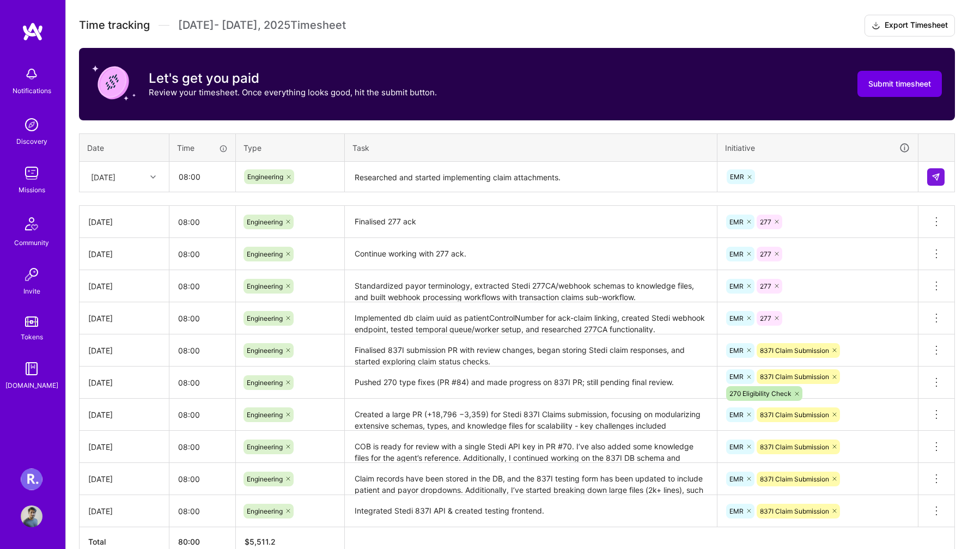
click at [784, 170] on div "EMR" at bounding box center [818, 176] width 184 height 17
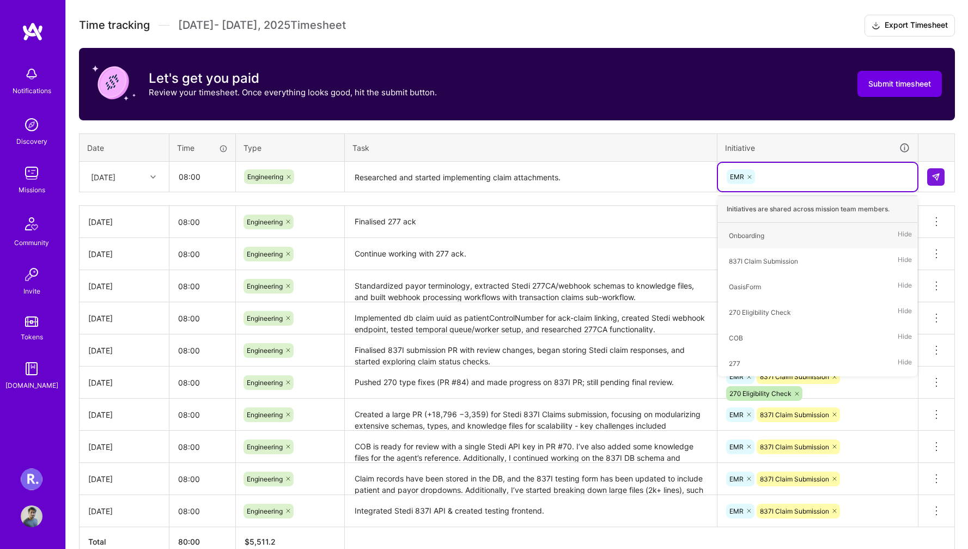
type input "2"
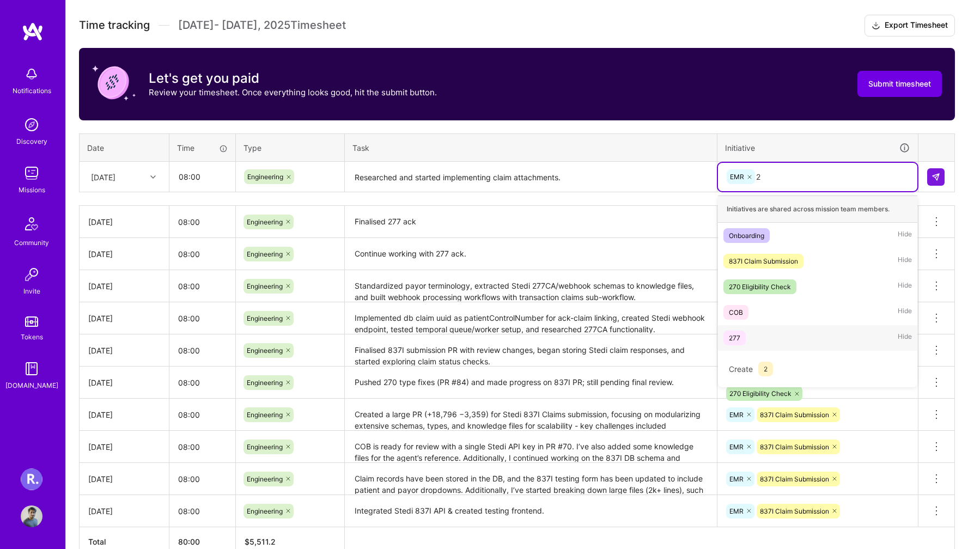
click at [739, 341] on div "277" at bounding box center [734, 337] width 11 height 11
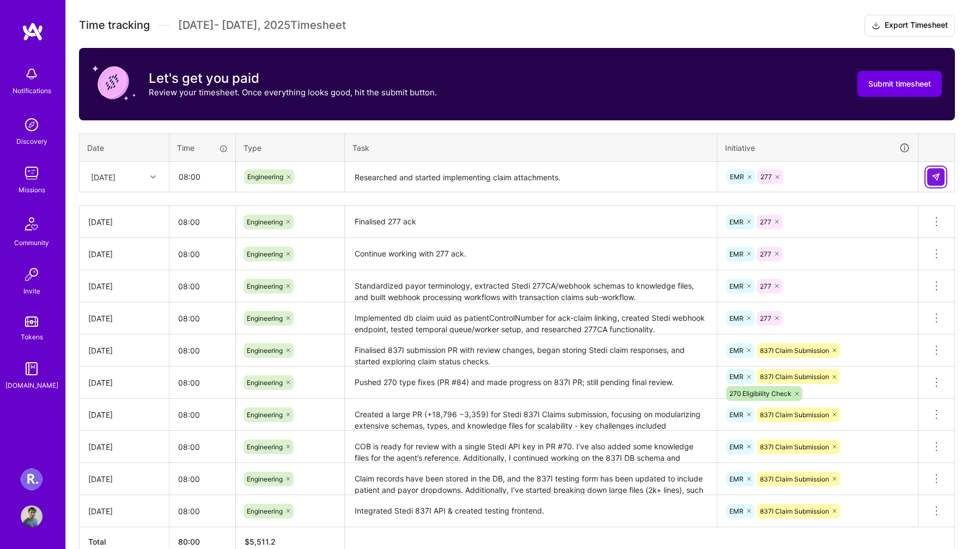
click at [932, 178] on img at bounding box center [936, 177] width 9 height 9
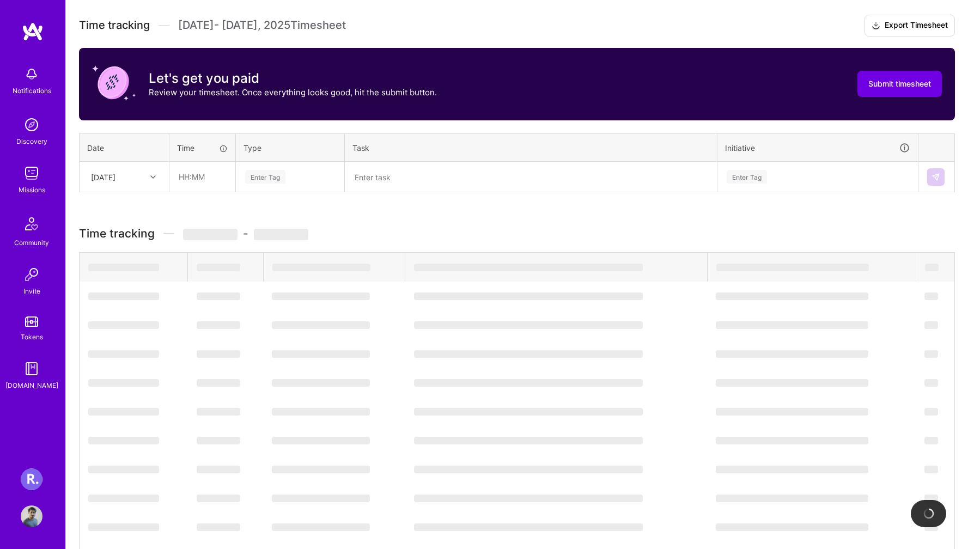
drag, startPoint x: 352, startPoint y: 220, endPoint x: 494, endPoint y: 219, distance: 142.2
click at [494, 219] on div "Time tracking [DATE] - [DATE] Timesheet Export Timesheet Let's get you paid Rev…" at bounding box center [517, 293] width 876 height 556
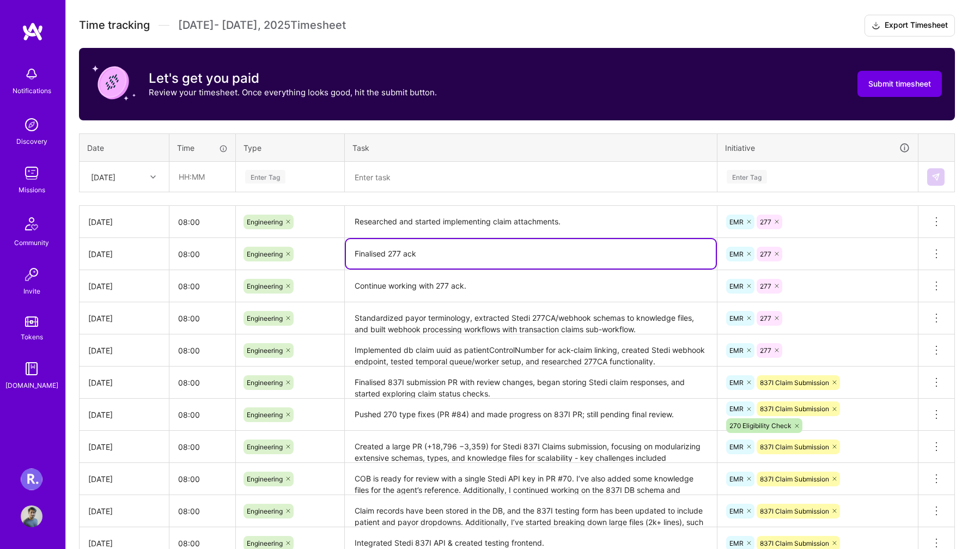
drag, startPoint x: 350, startPoint y: 254, endPoint x: 457, endPoint y: 253, distance: 106.8
click at [457, 253] on textarea "Finalised 277 ack" at bounding box center [531, 253] width 370 height 29
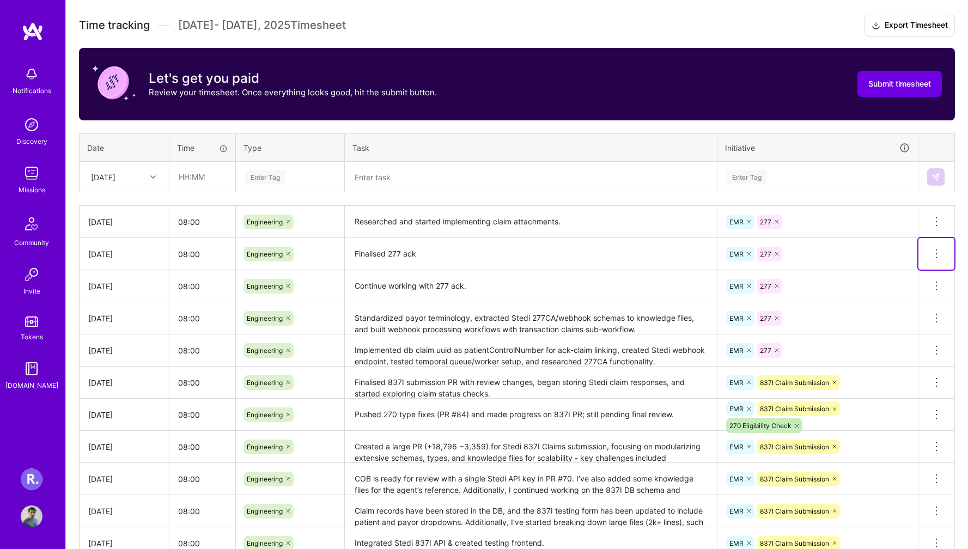
click at [939, 254] on icon at bounding box center [936, 253] width 13 height 13
click at [909, 270] on button "Delete row" at bounding box center [910, 272] width 57 height 27
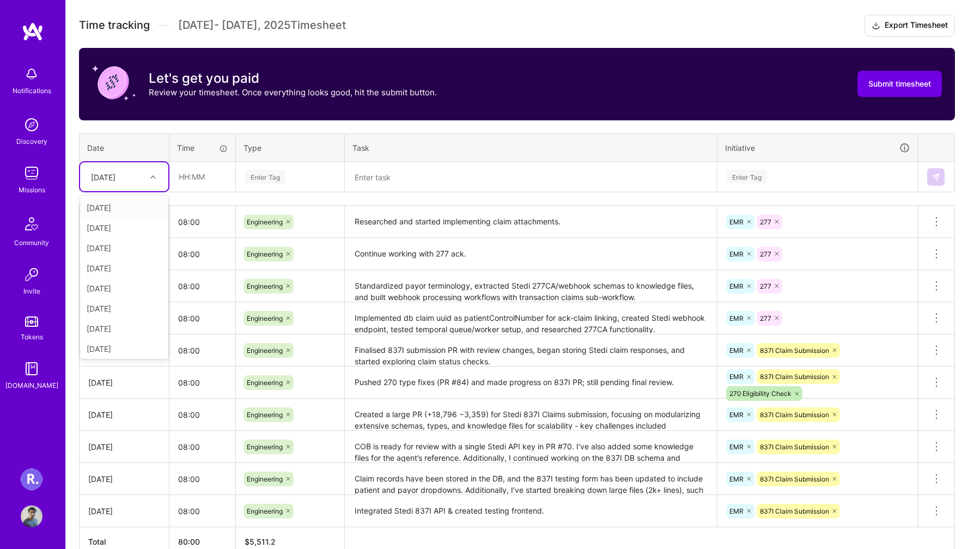
click at [141, 175] on div "[DATE]" at bounding box center [116, 177] width 60 height 18
click at [132, 345] on div "[DATE]" at bounding box center [124, 347] width 88 height 20
click at [196, 187] on input "text" at bounding box center [202, 176] width 65 height 29
type input "08:00"
click at [260, 169] on div "Enter Tag" at bounding box center [289, 177] width 107 height 28
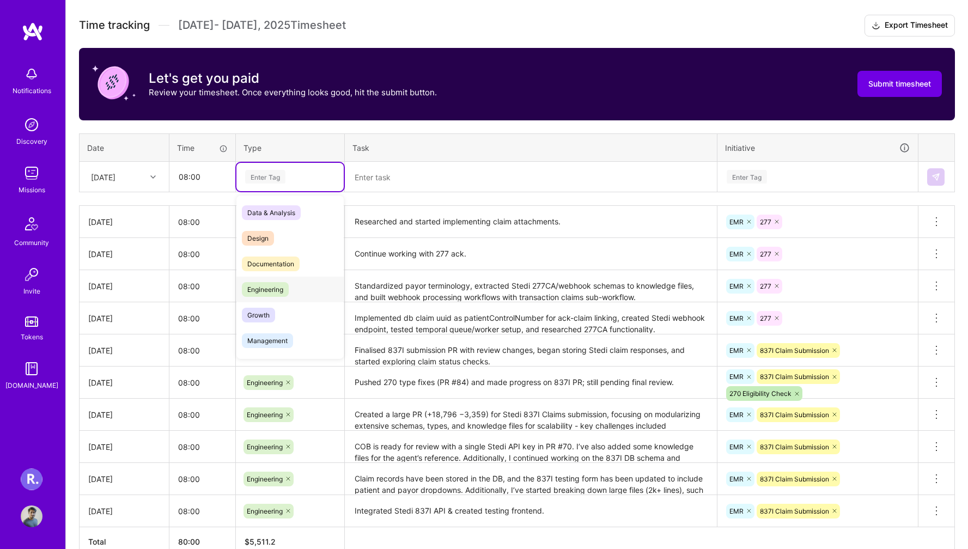
click at [275, 287] on span "Engineering" at bounding box center [265, 289] width 47 height 15
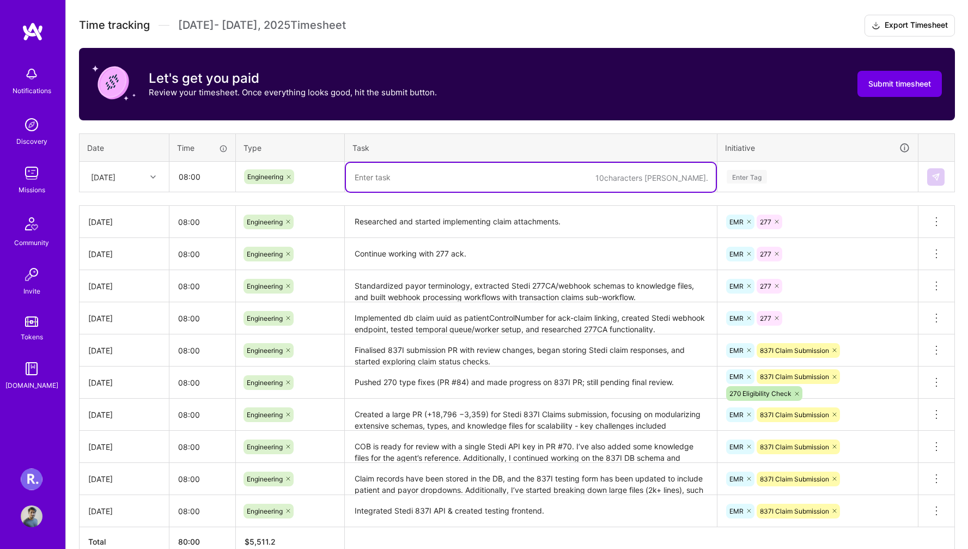
click at [387, 180] on textarea at bounding box center [531, 177] width 370 height 29
paste textarea "Finalised 277 ack"
type textarea "Finalised 277 ack."
click at [832, 180] on div "Enter Tag" at bounding box center [818, 177] width 184 height 14
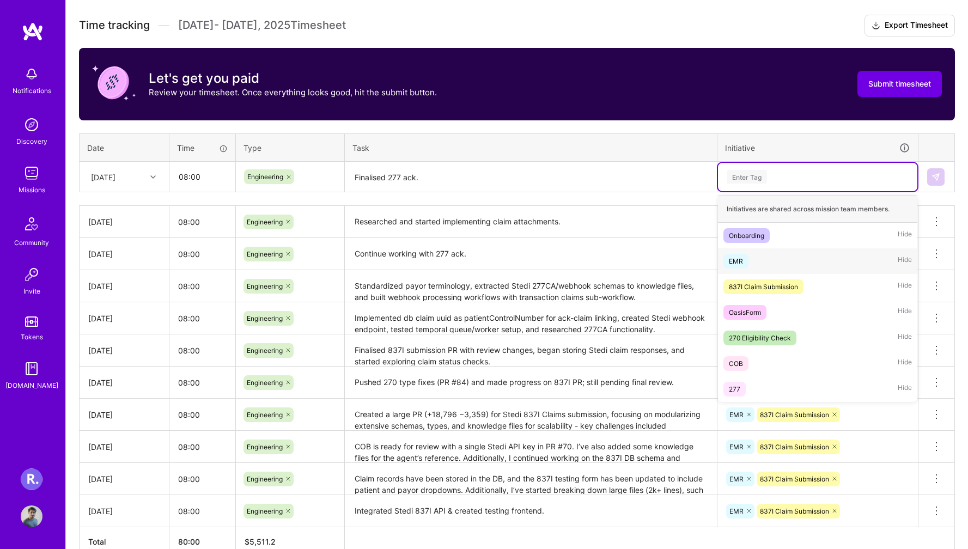
click at [750, 259] on div "EMR Hide" at bounding box center [817, 261] width 199 height 26
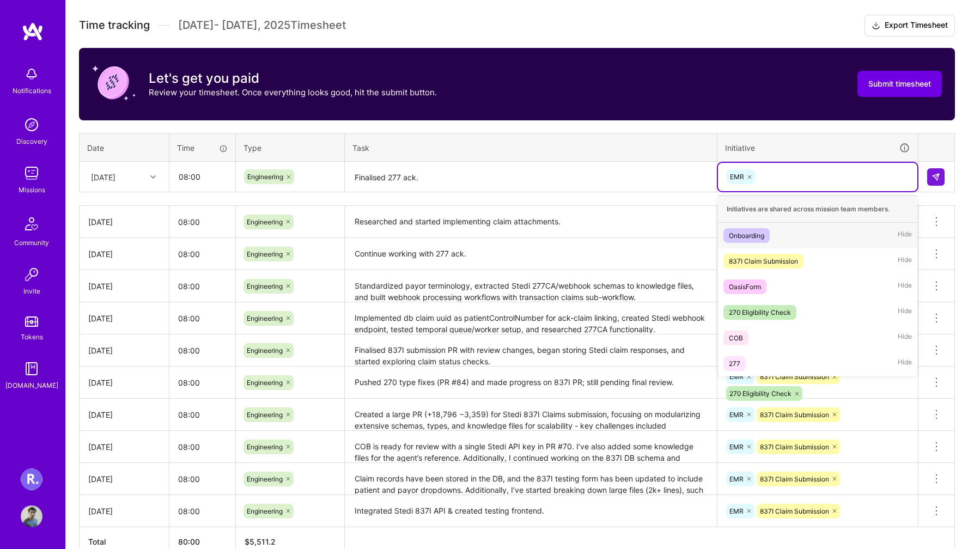
click at [783, 177] on div "EMR" at bounding box center [818, 176] width 184 height 17
click at [744, 361] on span "277" at bounding box center [735, 363] width 22 height 15
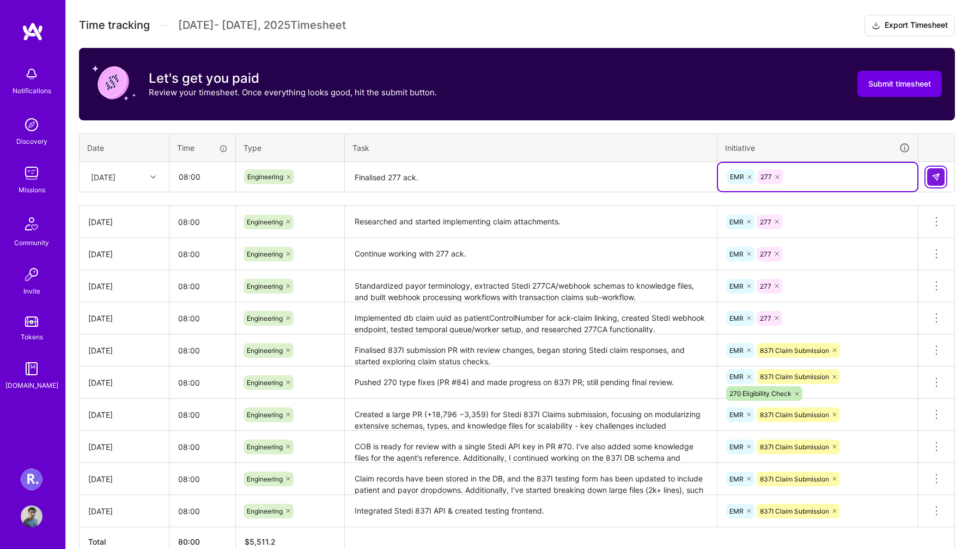
click at [936, 177] on img at bounding box center [936, 177] width 9 height 9
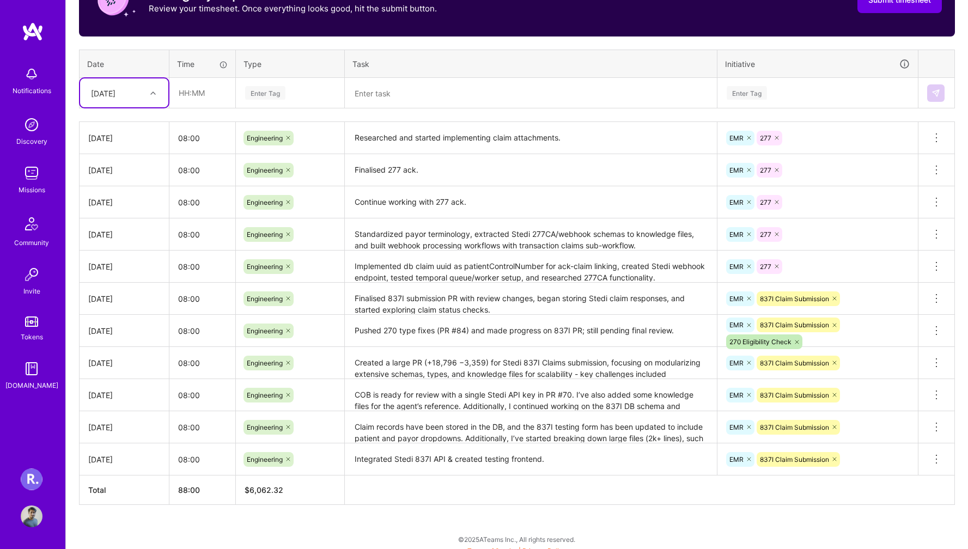
scroll to position [0, 0]
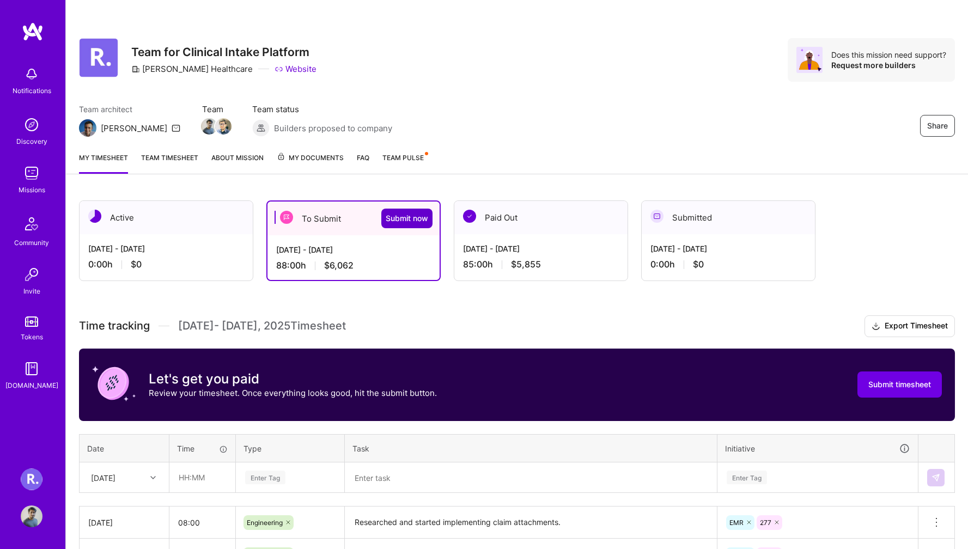
click at [405, 219] on span "Submit now" at bounding box center [407, 218] width 43 height 11
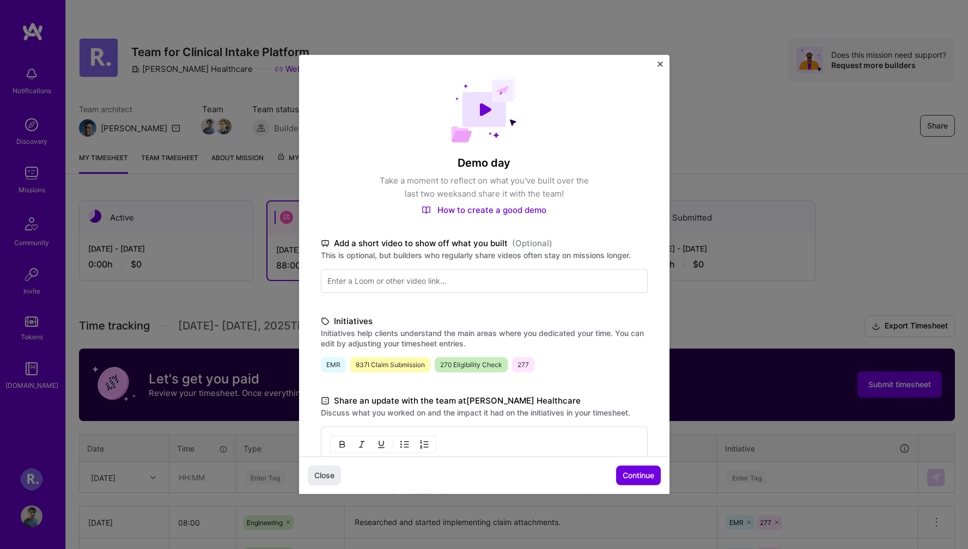
scroll to position [232, 0]
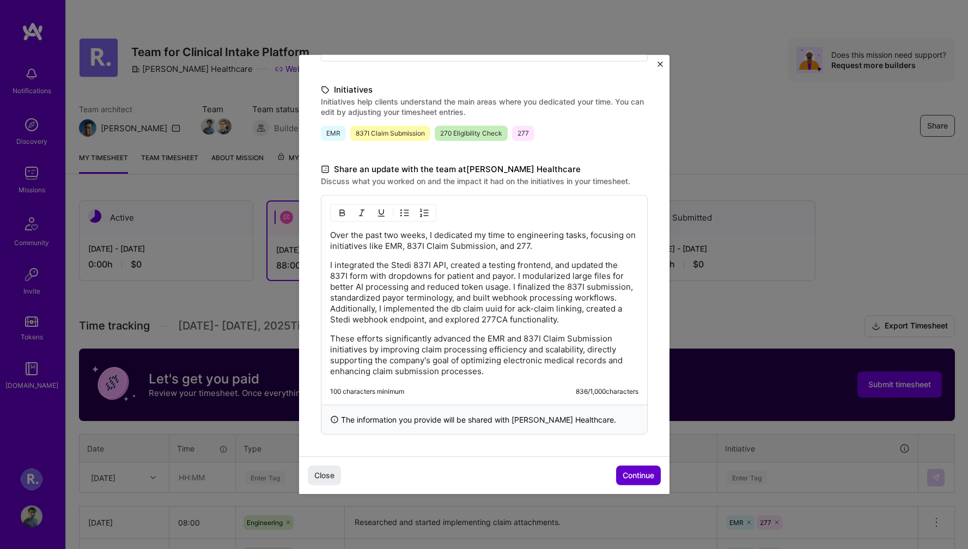
click at [632, 475] on span "Continue" at bounding box center [639, 475] width 32 height 11
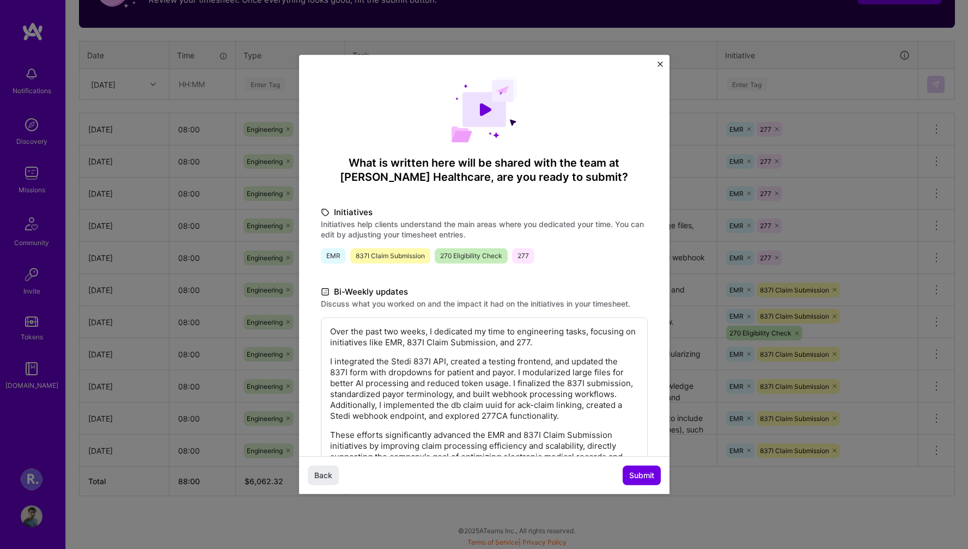
scroll to position [85, 0]
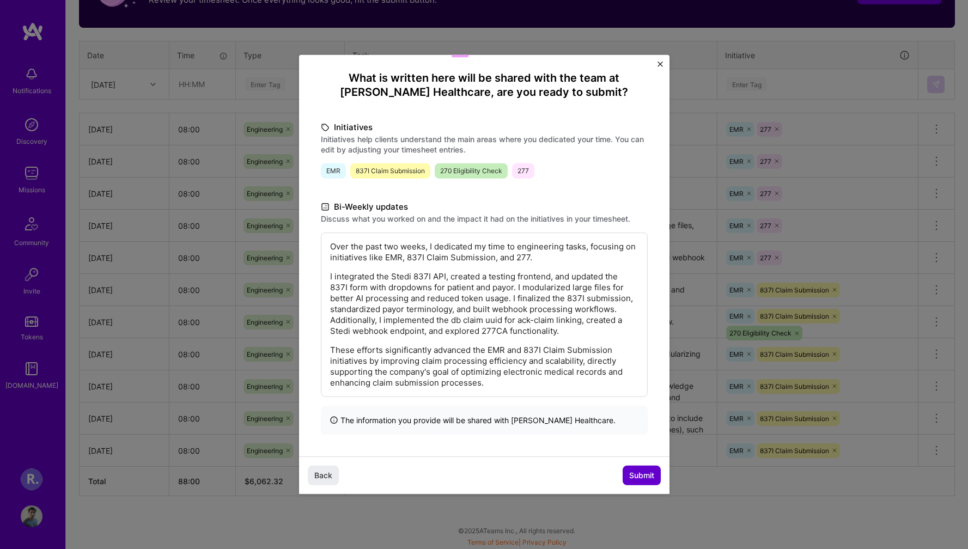
click at [643, 478] on span "Submit" at bounding box center [641, 475] width 25 height 11
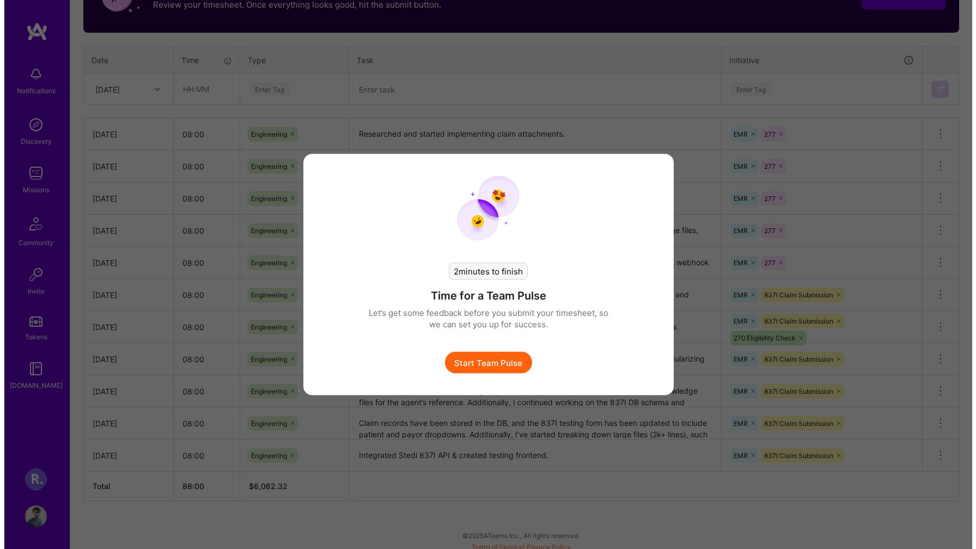
scroll to position [388, 0]
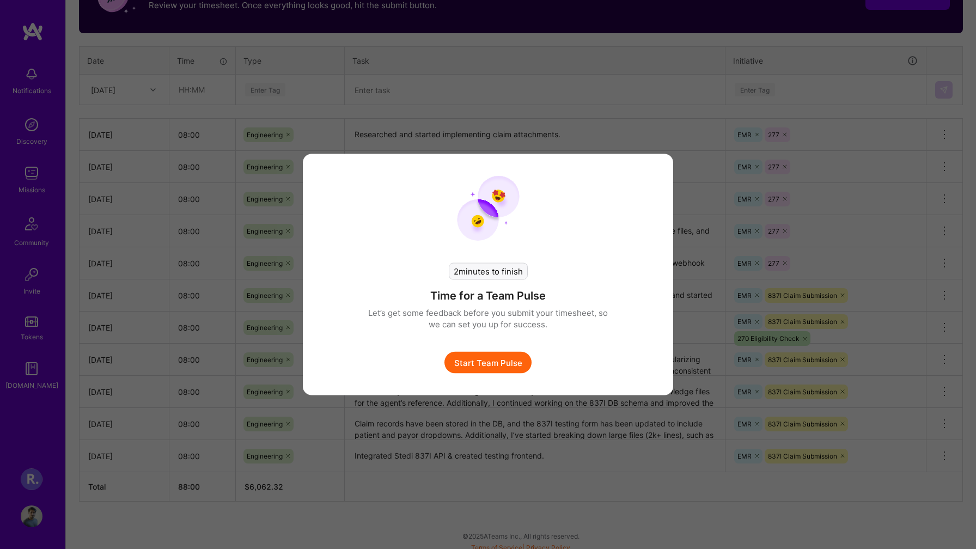
click at [468, 367] on button "Start Team Pulse" at bounding box center [488, 363] width 87 height 22
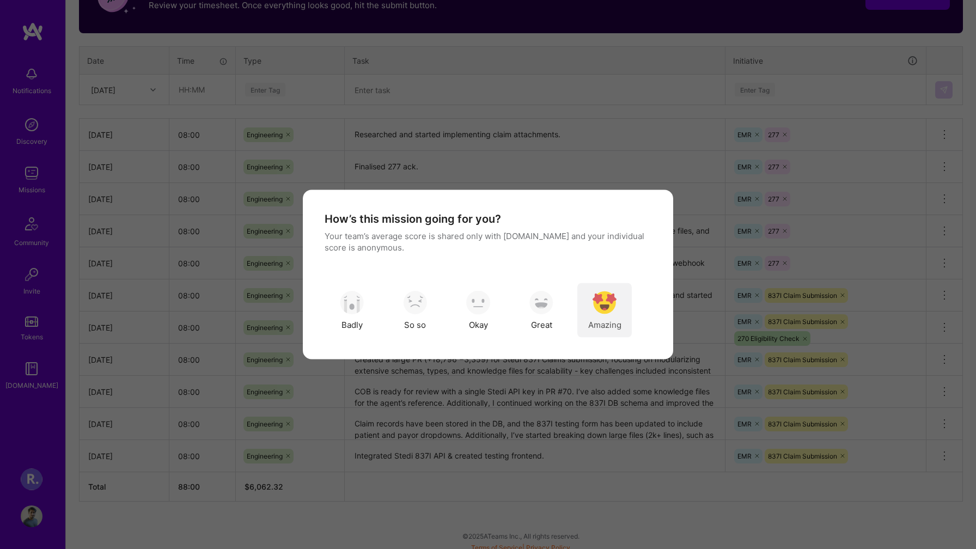
click at [602, 300] on img "modal" at bounding box center [605, 302] width 24 height 24
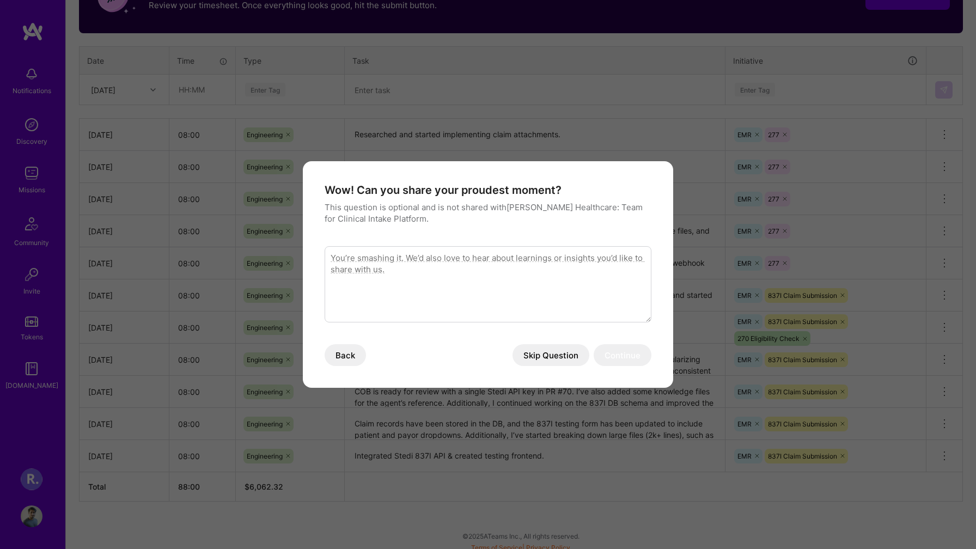
click at [551, 354] on button "Skip Question" at bounding box center [551, 355] width 77 height 22
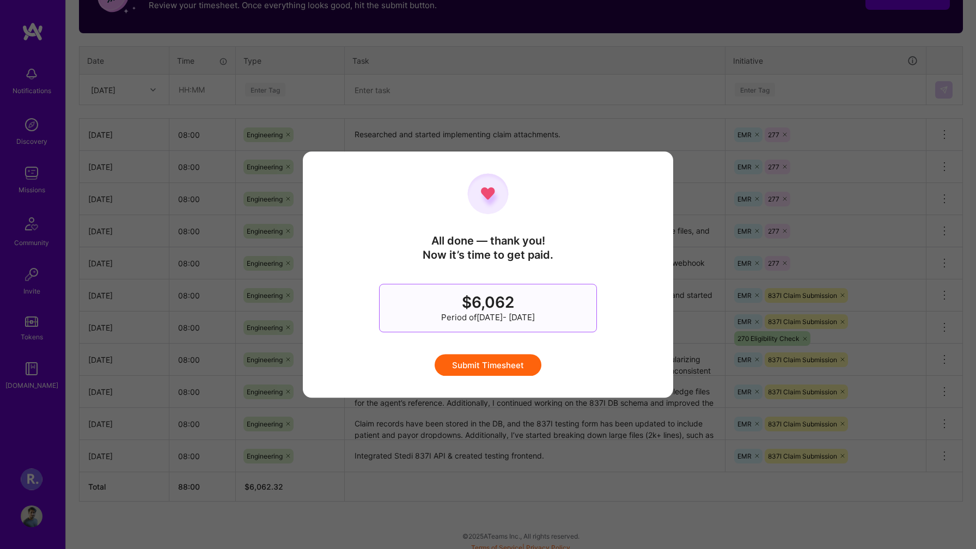
click at [524, 364] on button "Submit Timesheet" at bounding box center [488, 365] width 107 height 22
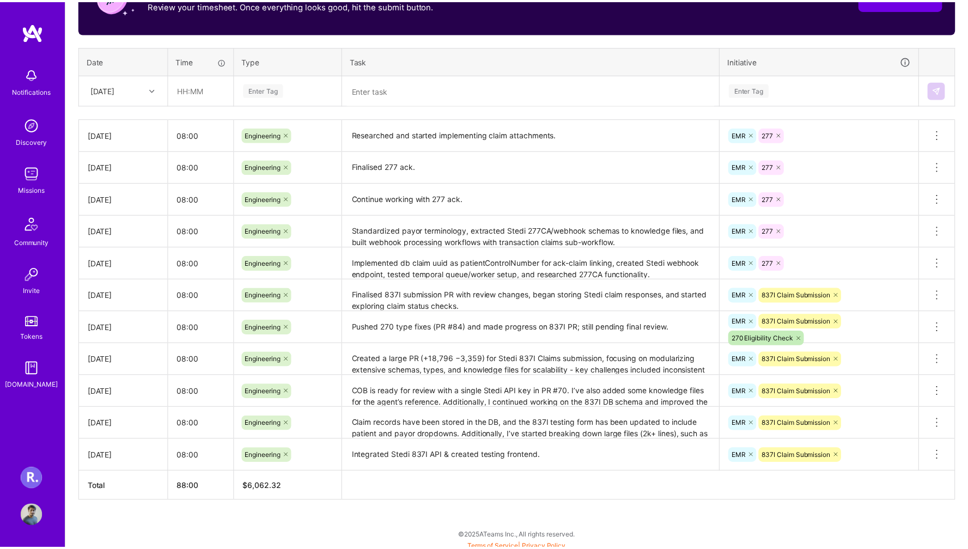
scroll to position [0, 0]
